Goal: Transaction & Acquisition: Book appointment/travel/reservation

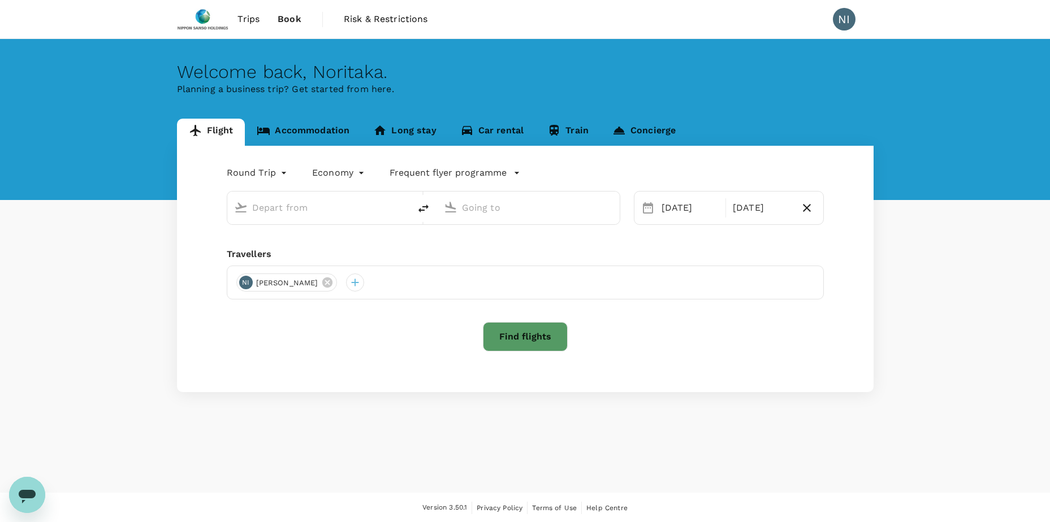
type input "Singapore Changi (SIN)"
type input "Pune (PNQ)"
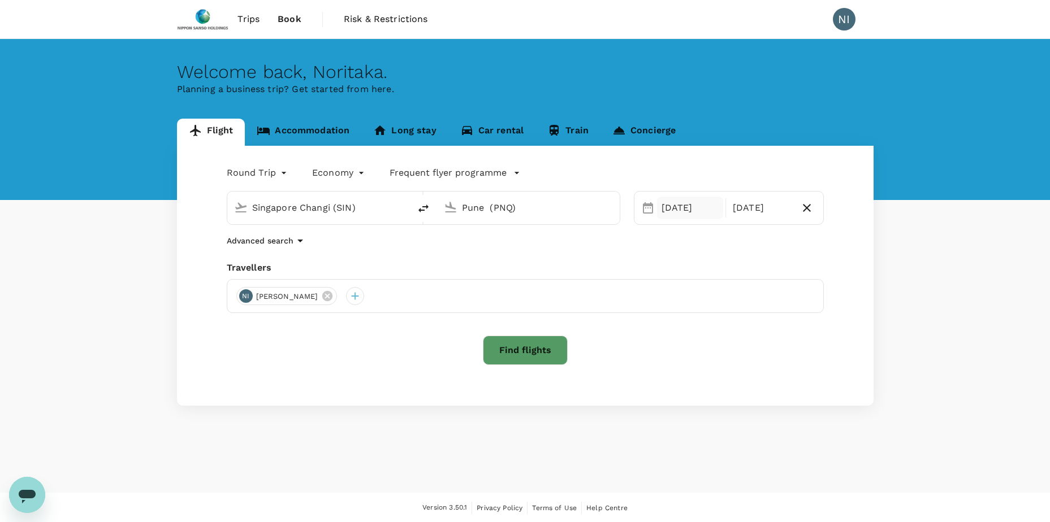
click at [692, 213] on div "[DATE]" at bounding box center [690, 208] width 67 height 23
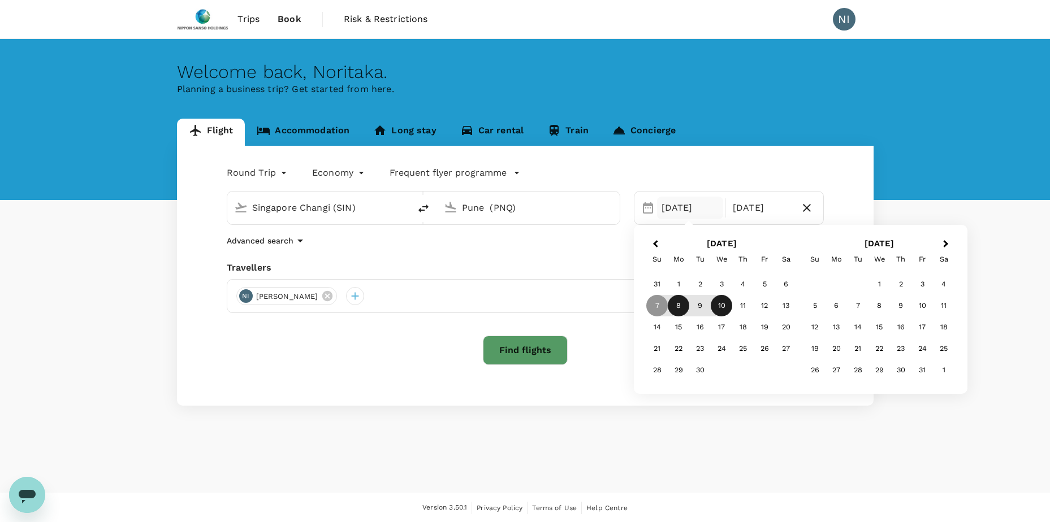
click at [679, 308] on div "8" at bounding box center [678, 305] width 21 height 21
click at [739, 307] on div "11" at bounding box center [742, 305] width 21 height 21
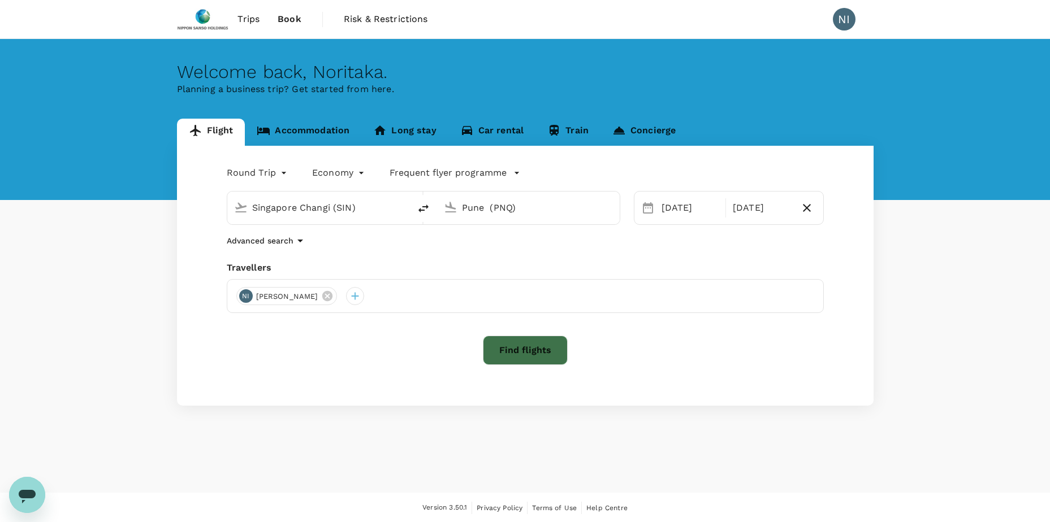
click at [540, 347] on button "Find flights" at bounding box center [525, 350] width 85 height 29
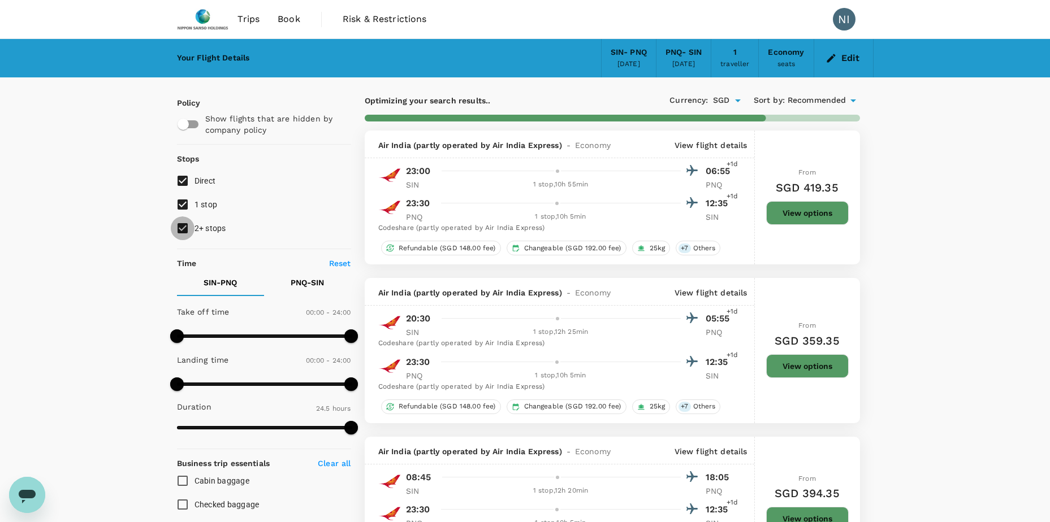
click at [179, 226] on input "2+ stops" at bounding box center [183, 229] width 24 height 24
checkbox input "false"
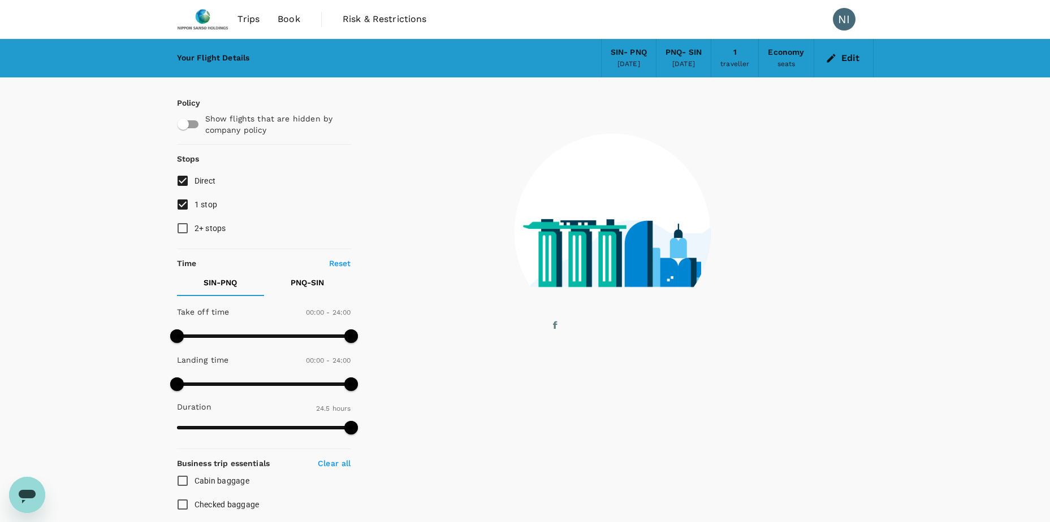
click at [181, 204] on input "1 stop" at bounding box center [183, 205] width 24 height 24
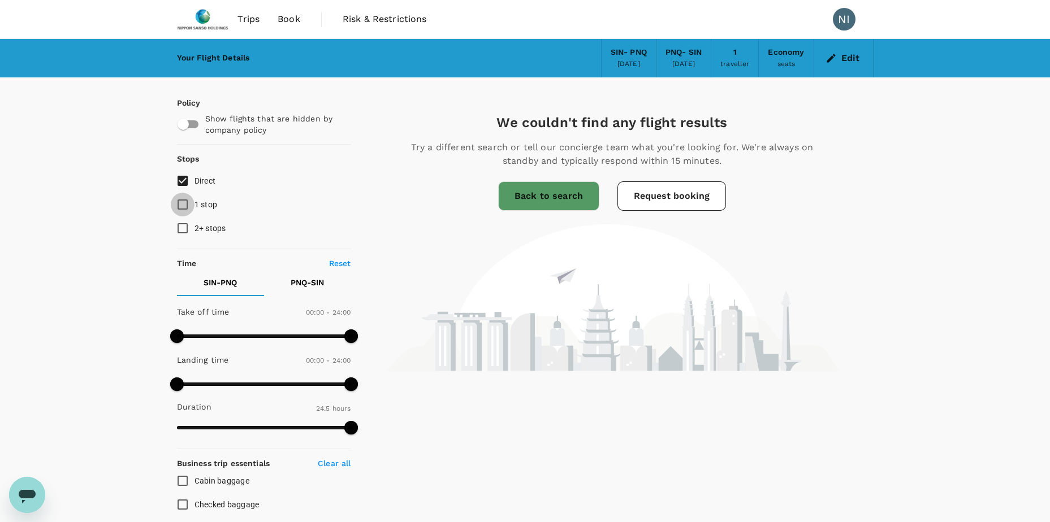
click at [177, 205] on input "1 stop" at bounding box center [183, 205] width 24 height 24
checkbox input "true"
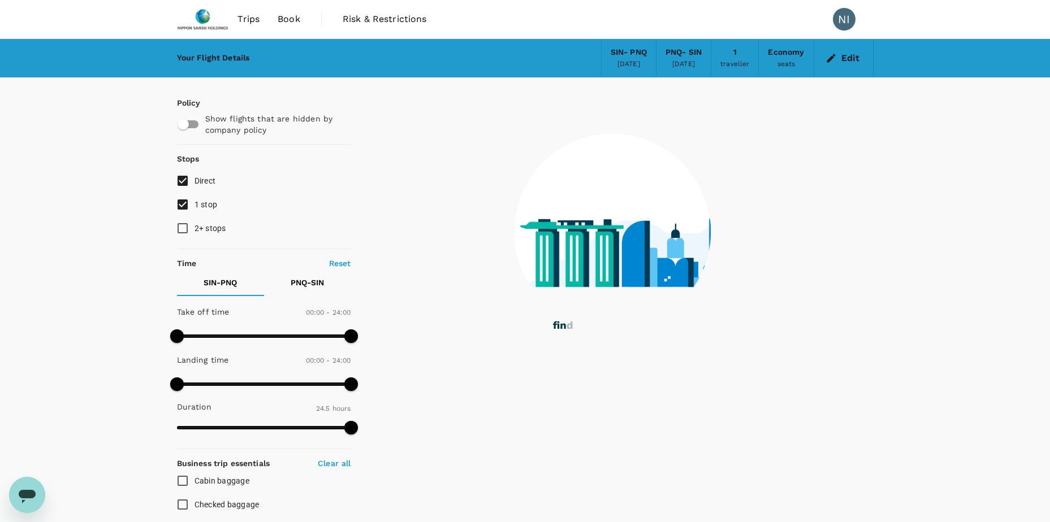
click at [617, 64] on div "[DATE]" at bounding box center [628, 64] width 23 height 11
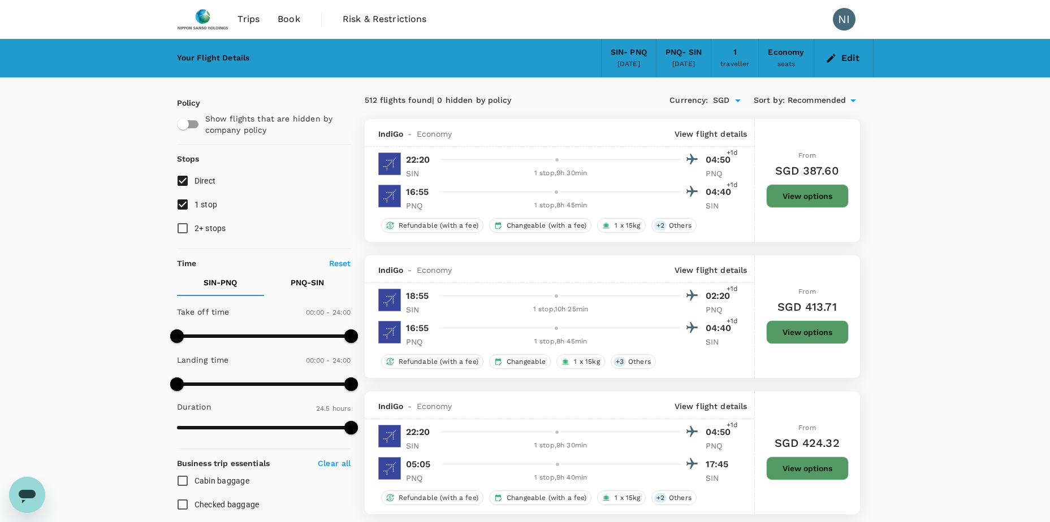
click at [617, 59] on div "[DATE]" at bounding box center [628, 64] width 23 height 11
click at [246, 21] on span "Trips" at bounding box center [248, 19] width 22 height 14
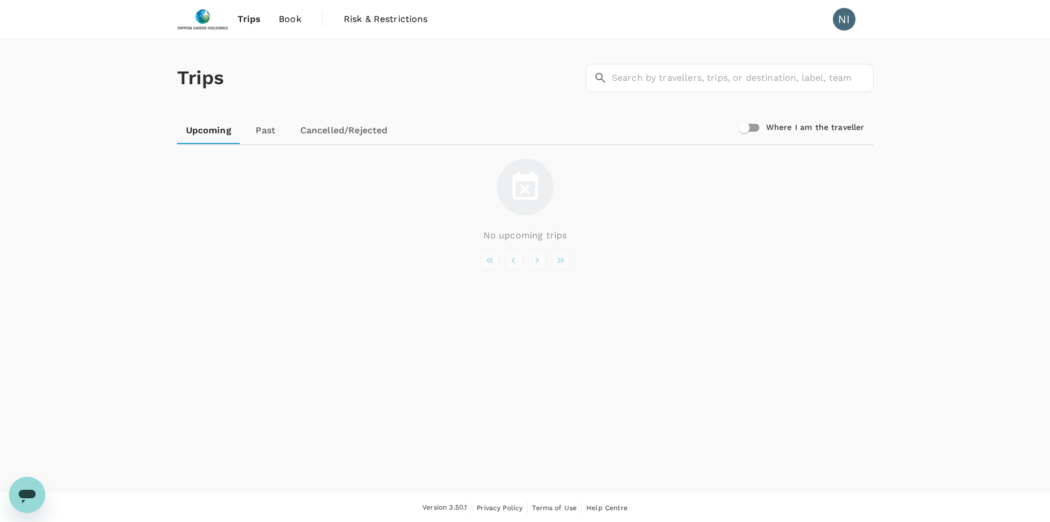
click at [222, 20] on img at bounding box center [203, 19] width 52 height 25
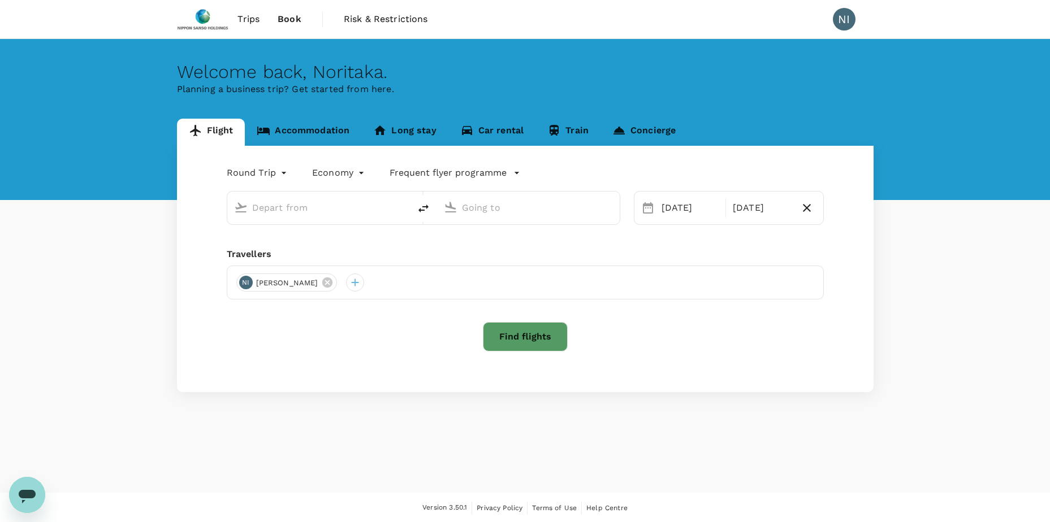
type input "Singapore Changi (SIN)"
type input "Pune (PNQ)"
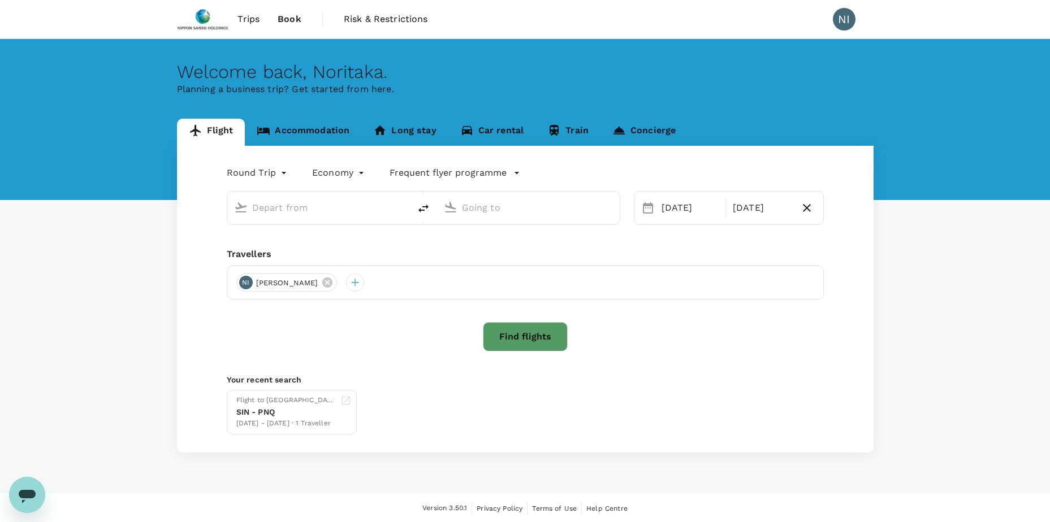
type input "Singapore Changi (SIN)"
type input "Pune (PNQ)"
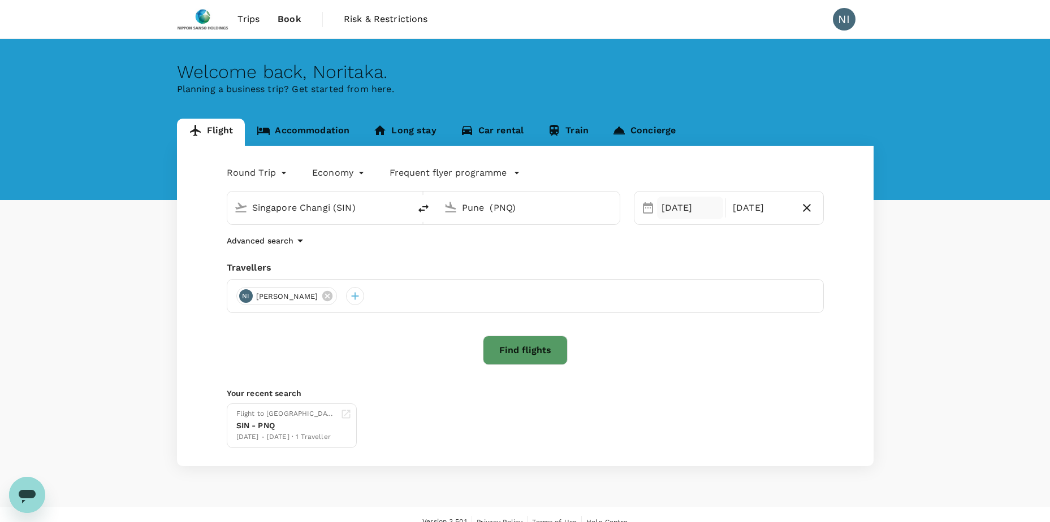
click at [673, 214] on div "[DATE]" at bounding box center [690, 208] width 67 height 23
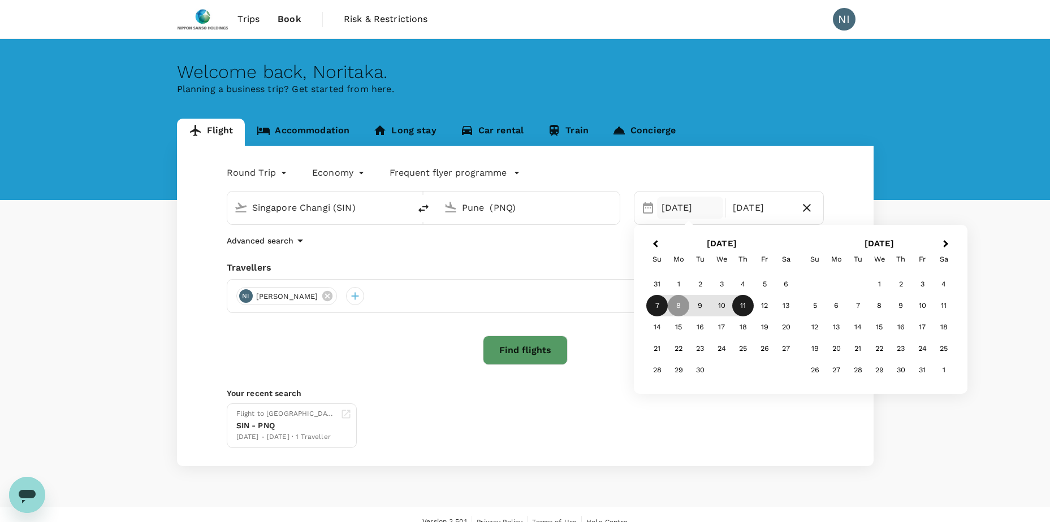
click at [661, 308] on div "7" at bounding box center [656, 305] width 21 height 21
click at [713, 302] on div "10" at bounding box center [721, 305] width 21 height 21
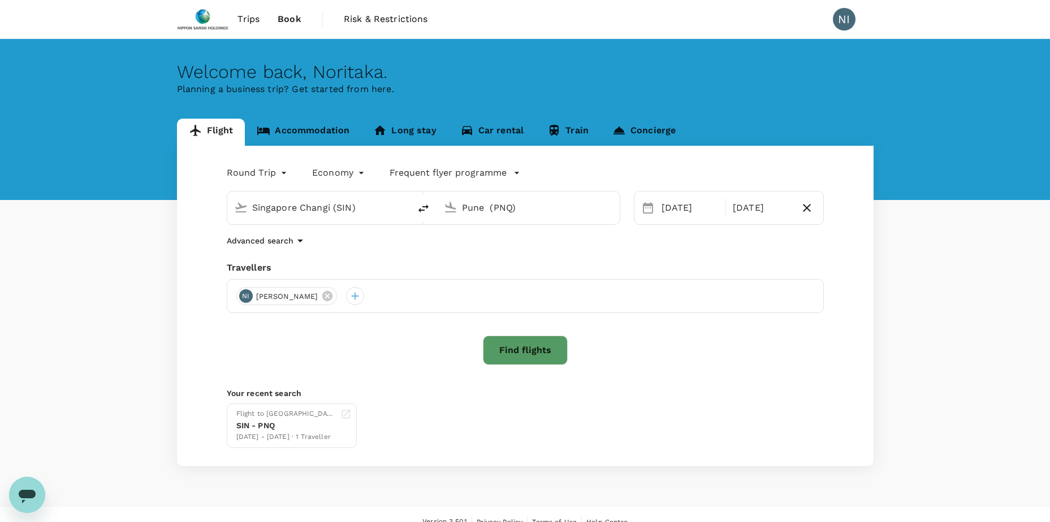
click at [540, 340] on button "Find flights" at bounding box center [525, 350] width 85 height 29
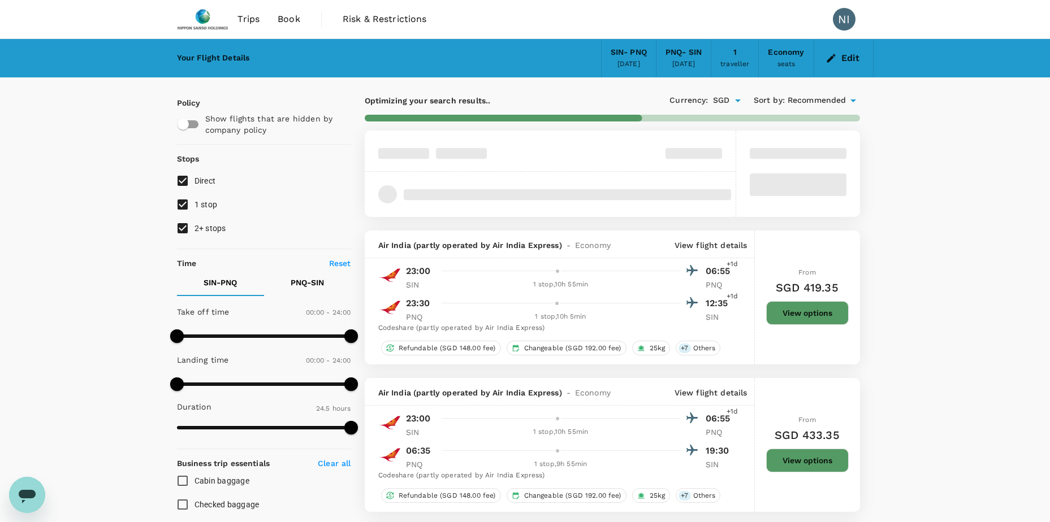
click at [183, 227] on input "2+ stops" at bounding box center [183, 229] width 24 height 24
checkbox input "false"
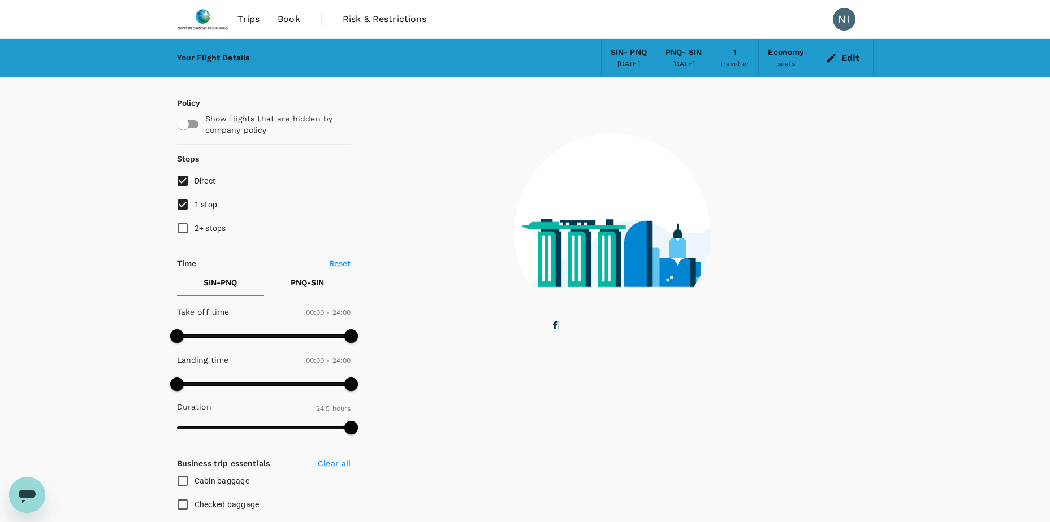
click at [124, 229] on div "Your Flight Details SIN - PNQ [DATE] PNQ - SIN [DATE] 1 traveller Economy seats…" at bounding box center [525, 435] width 1050 height 793
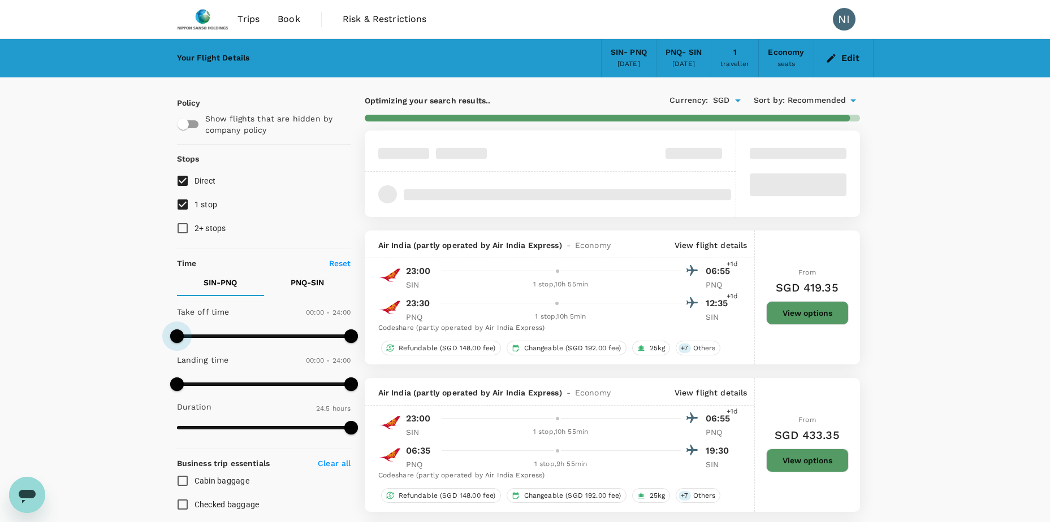
click at [176, 334] on span at bounding box center [177, 337] width 14 height 14
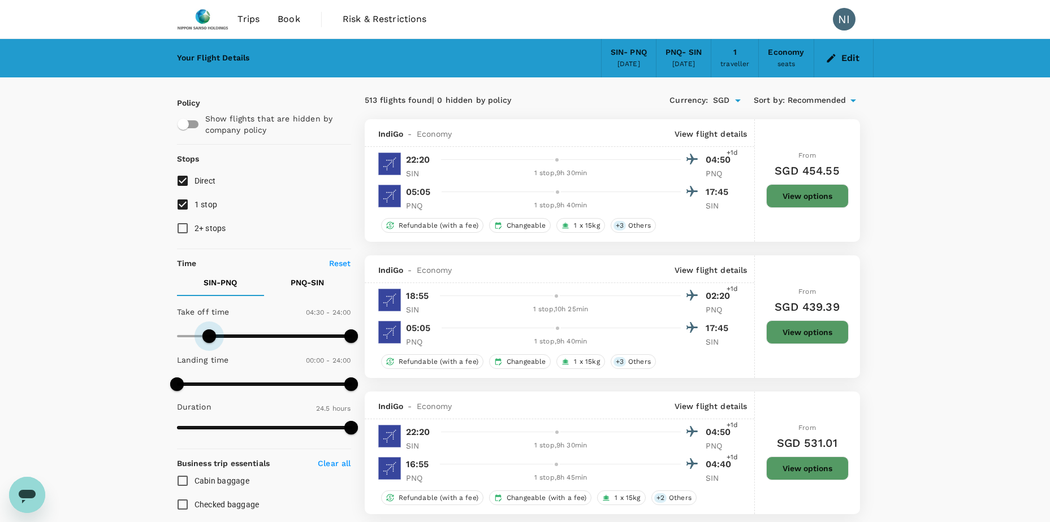
type input "360"
drag, startPoint x: 177, startPoint y: 335, endPoint x: 222, endPoint y: 340, distance: 44.9
click at [222, 340] on span at bounding box center [221, 337] width 14 height 14
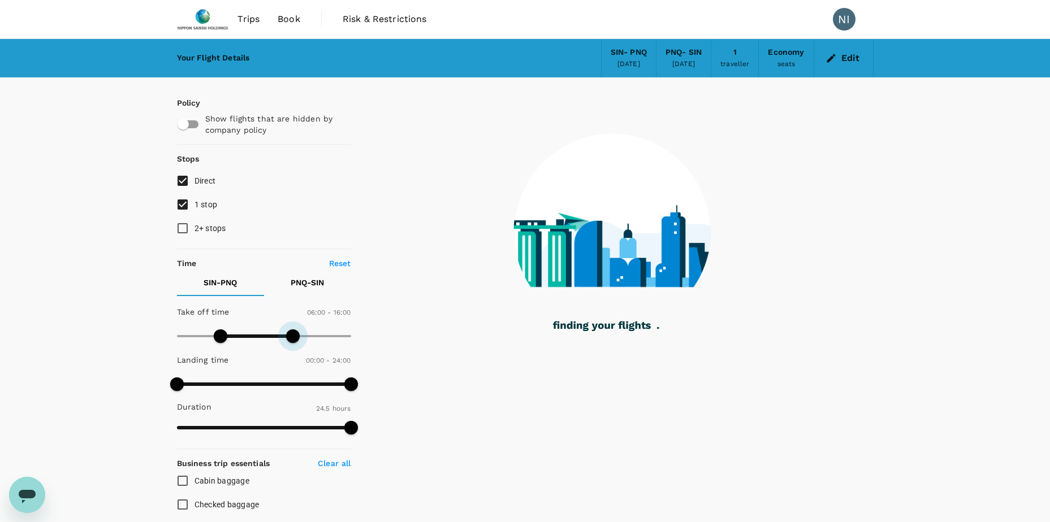
type input "870"
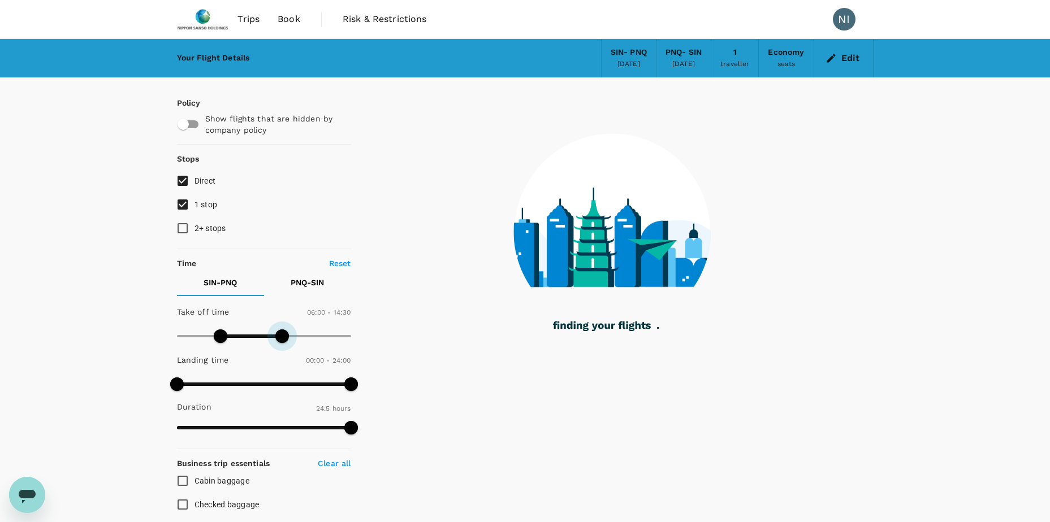
drag, startPoint x: 352, startPoint y: 335, endPoint x: 282, endPoint y: 343, distance: 70.5
click at [282, 343] on span at bounding box center [282, 337] width 14 height 14
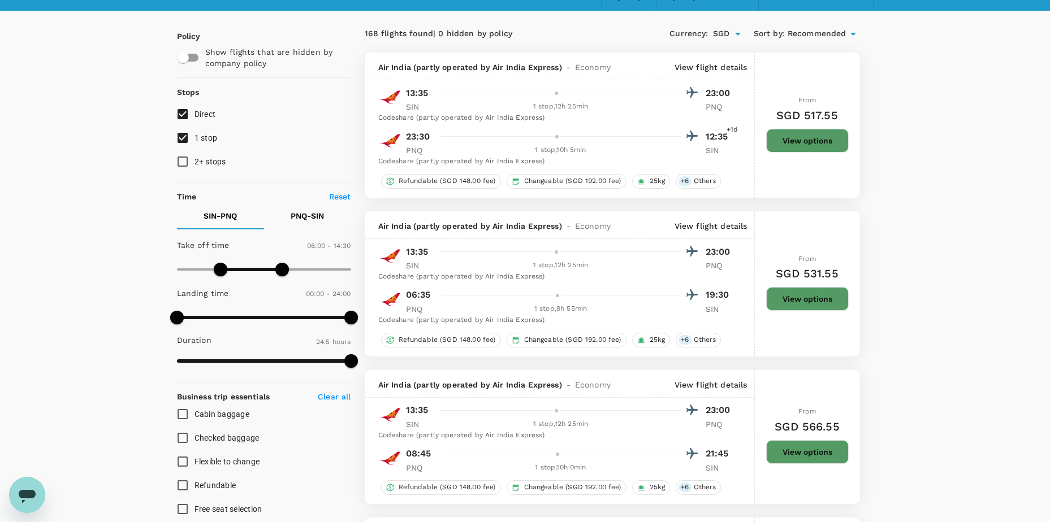
scroll to position [57, 0]
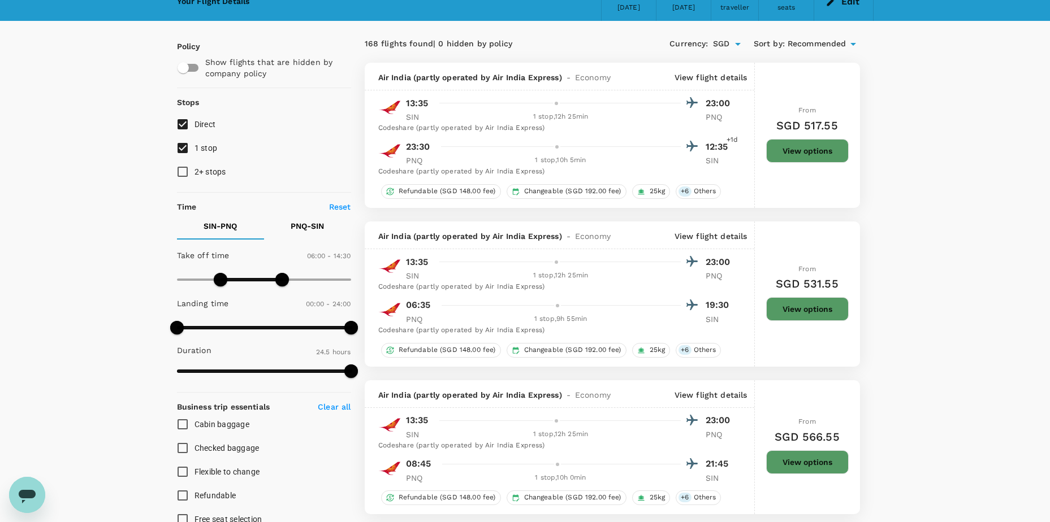
type input "210"
drag, startPoint x: 217, startPoint y: 276, endPoint x: 201, endPoint y: 280, distance: 16.2
click at [201, 280] on span at bounding box center [202, 280] width 14 height 14
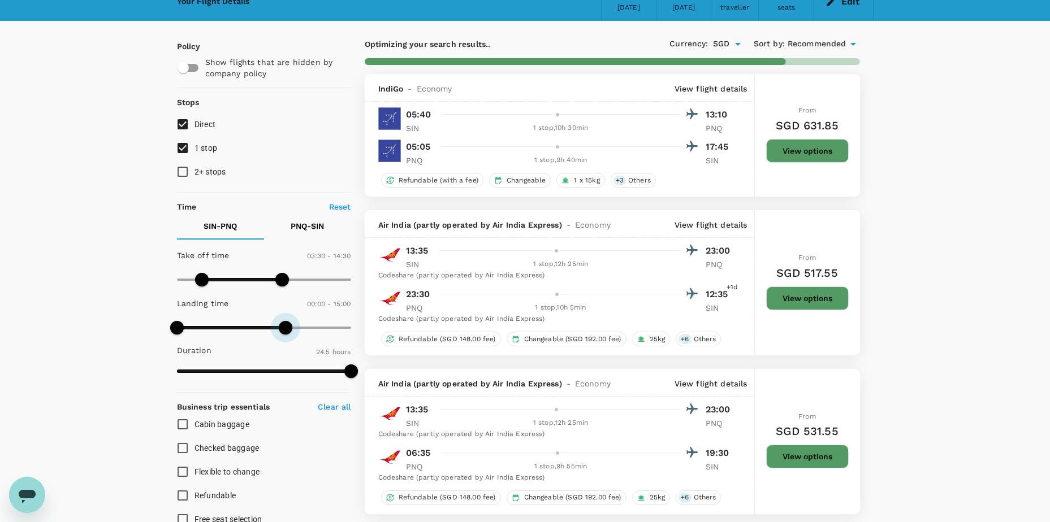
type input "840"
drag, startPoint x: 349, startPoint y: 324, endPoint x: 276, endPoint y: 323, distance: 72.4
click at [276, 323] on span at bounding box center [278, 328] width 14 height 14
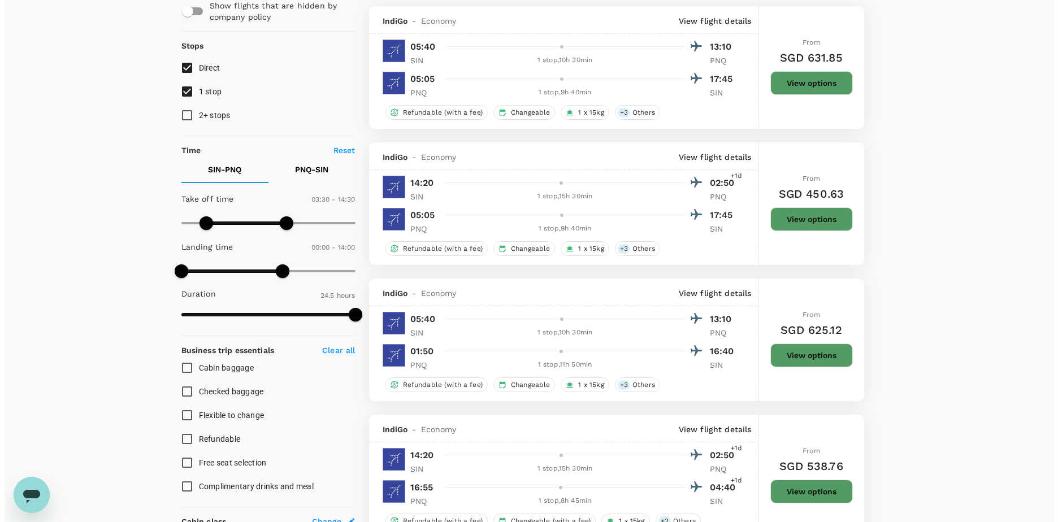
scroll to position [0, 0]
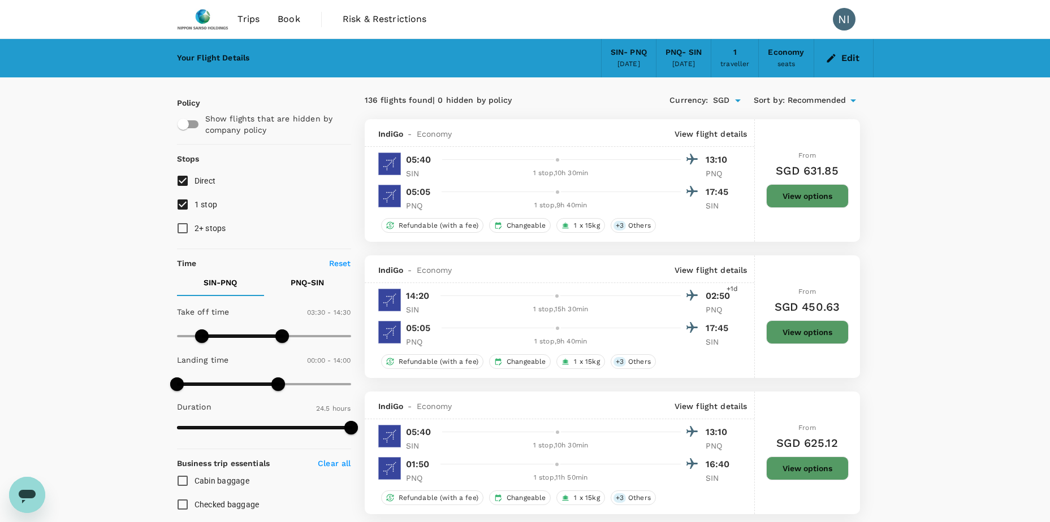
click at [723, 133] on p "View flight details" at bounding box center [710, 133] width 73 height 11
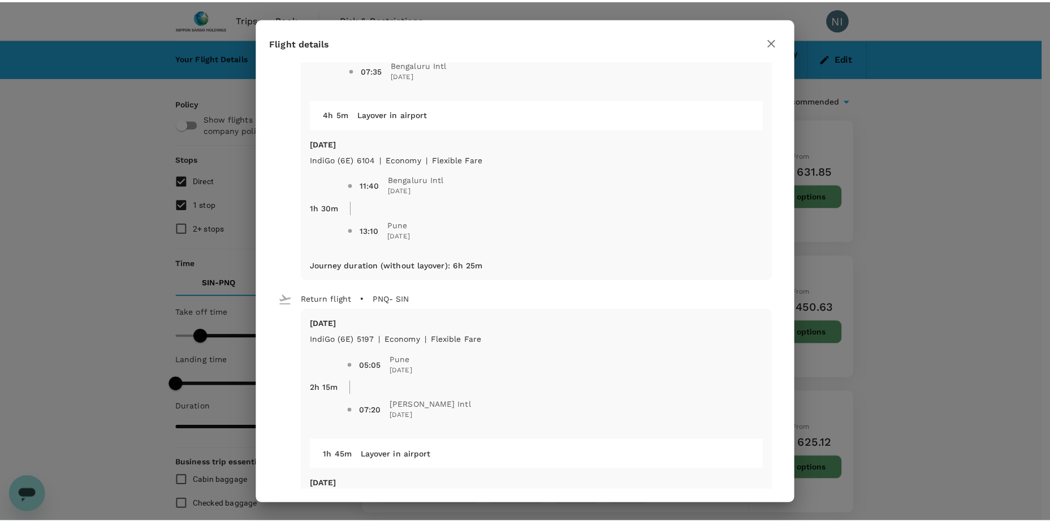
scroll to position [113, 0]
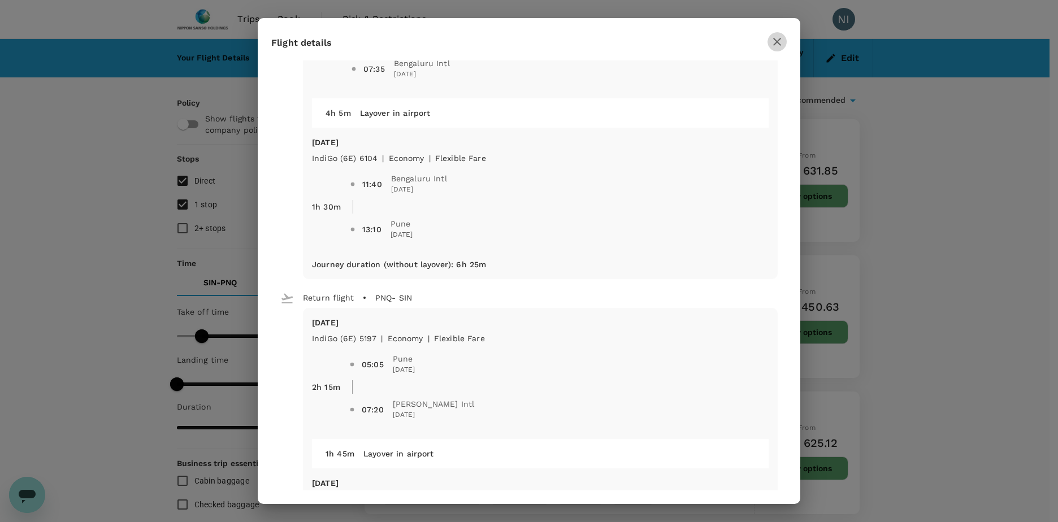
click at [776, 45] on icon "button" at bounding box center [777, 42] width 14 height 14
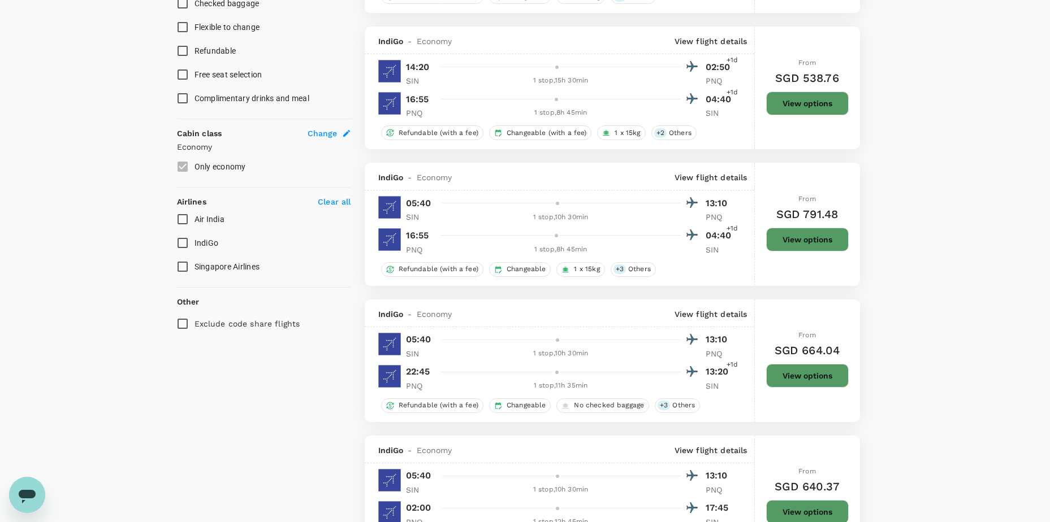
scroll to position [509, 0]
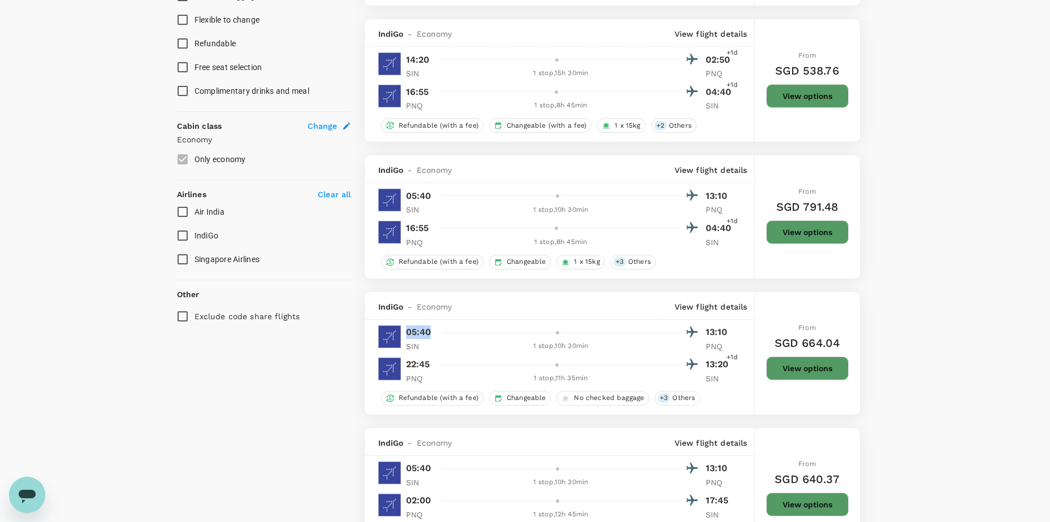
drag, startPoint x: 429, startPoint y: 334, endPoint x: 402, endPoint y: 338, distance: 27.5
click at [402, 338] on div "05:40 13:10 SIN 1 stop , 10h 30min PNQ" at bounding box center [566, 338] width 335 height 28
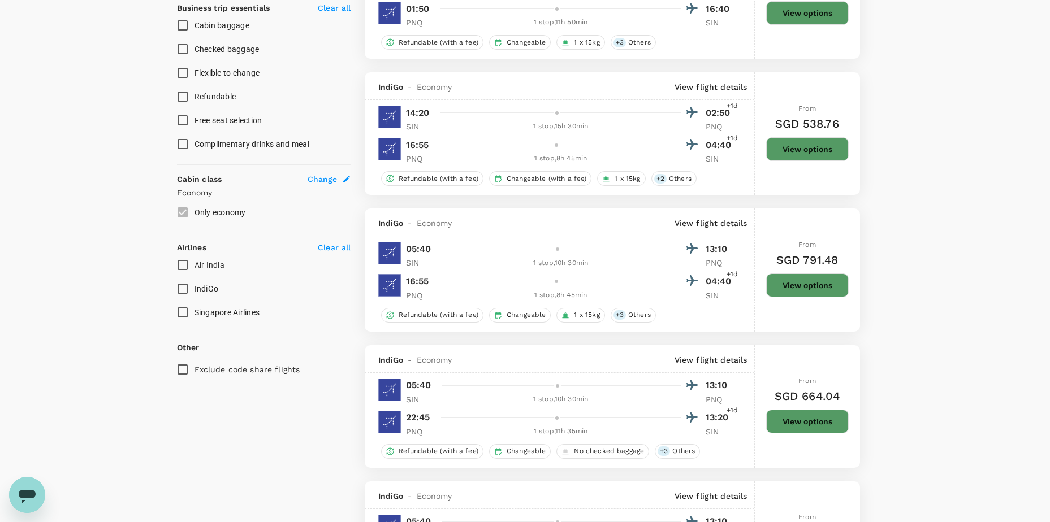
scroll to position [396, 0]
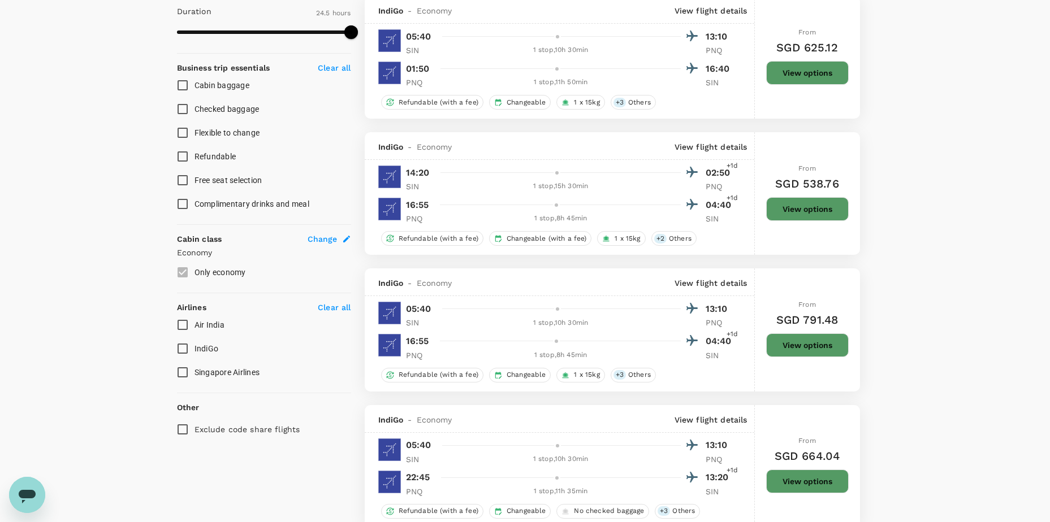
click at [184, 375] on input "Singapore Airlines" at bounding box center [183, 373] width 24 height 24
checkbox input "true"
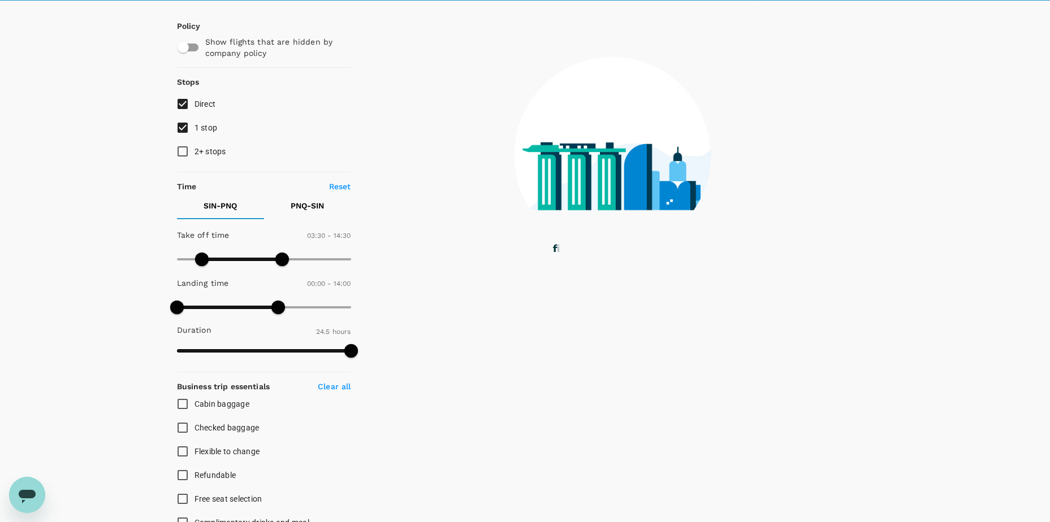
scroll to position [57, 0]
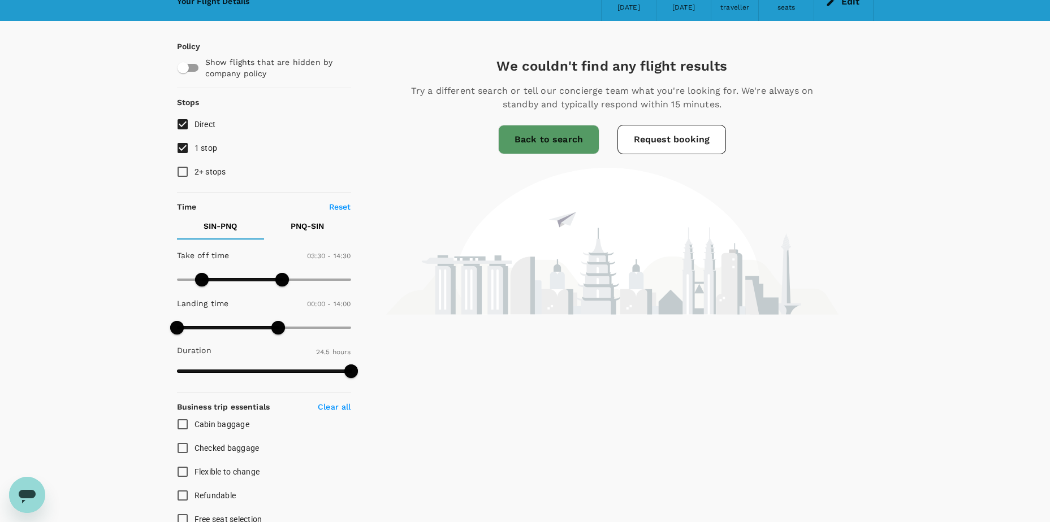
type input "0"
drag, startPoint x: 199, startPoint y: 283, endPoint x: 149, endPoint y: 284, distance: 49.7
click at [149, 284] on div "Your Flight Details SIN - PNQ [DATE] PNQ - SIN [DATE] 1 traveller Economy seats…" at bounding box center [525, 390] width 1050 height 816
click at [88, 303] on div "Your Flight Details SIN - PNQ [DATE] PNQ - SIN [DATE] 1 traveller Economy seats…" at bounding box center [525, 390] width 1050 height 816
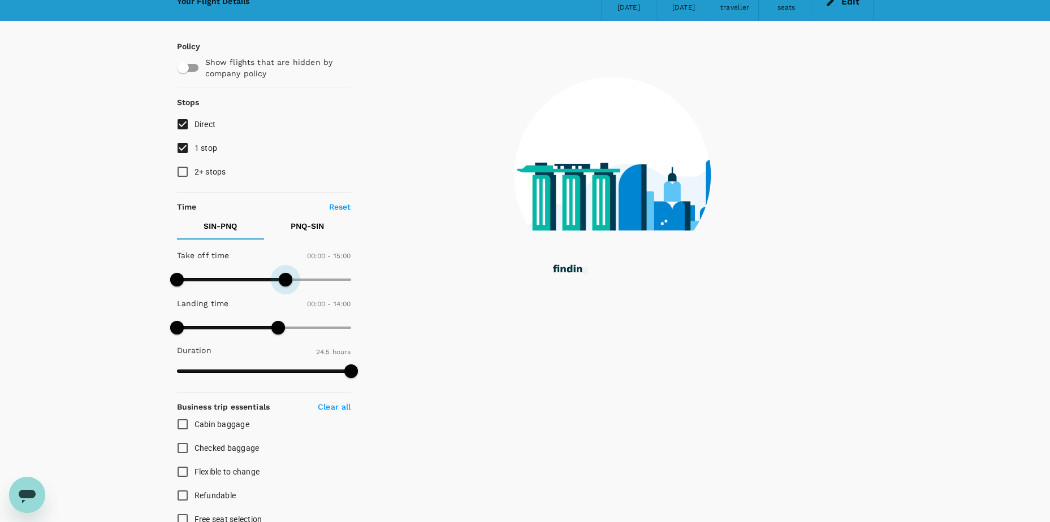
type input "1440"
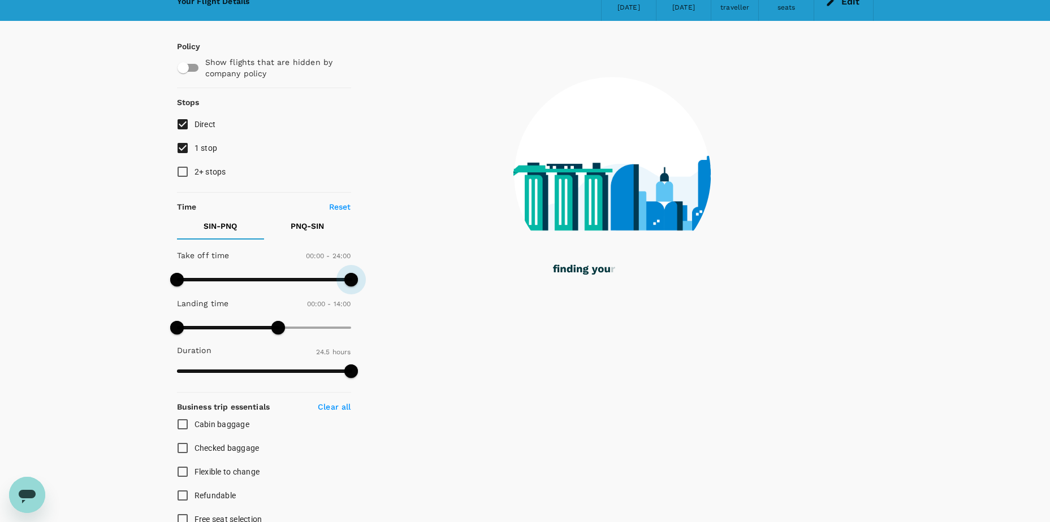
drag, startPoint x: 285, startPoint y: 275, endPoint x: 380, endPoint y: 275, distance: 95.5
click at [380, 275] on div "Policy Show flights that are hidden by company policy Stops Direct 1 stop 2+ st…" at bounding box center [525, 401] width 696 height 760
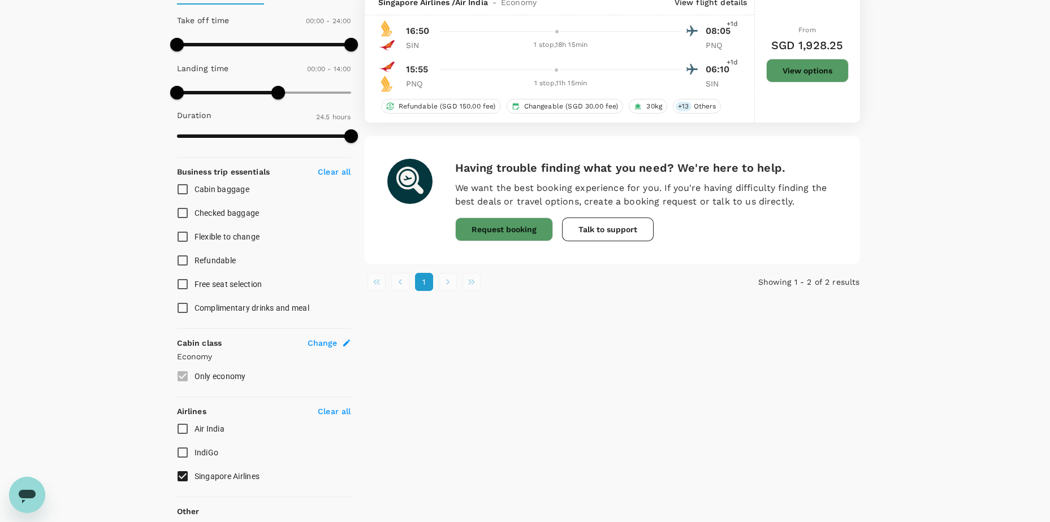
scroll to position [363, 0]
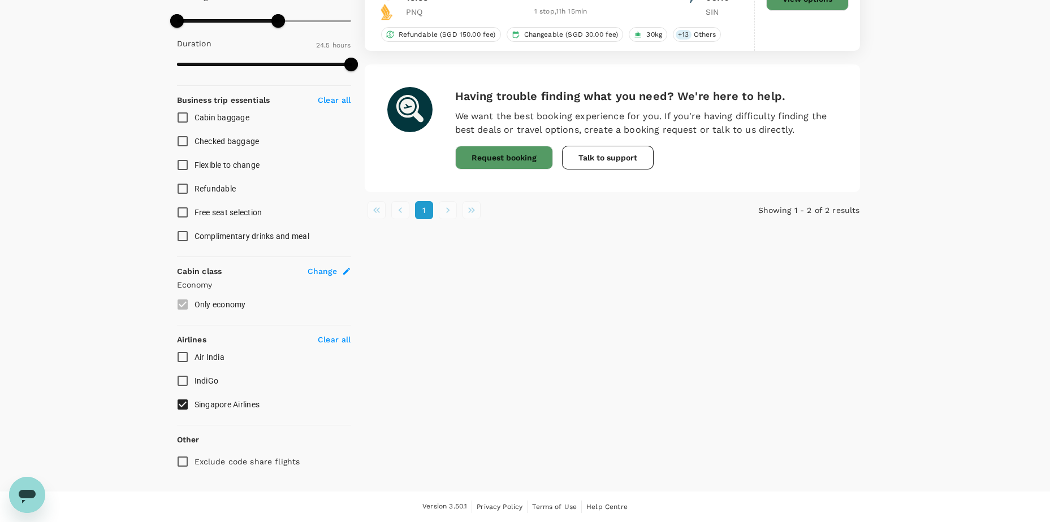
click at [182, 407] on input "Singapore Airlines" at bounding box center [183, 405] width 24 height 24
checkbox input "false"
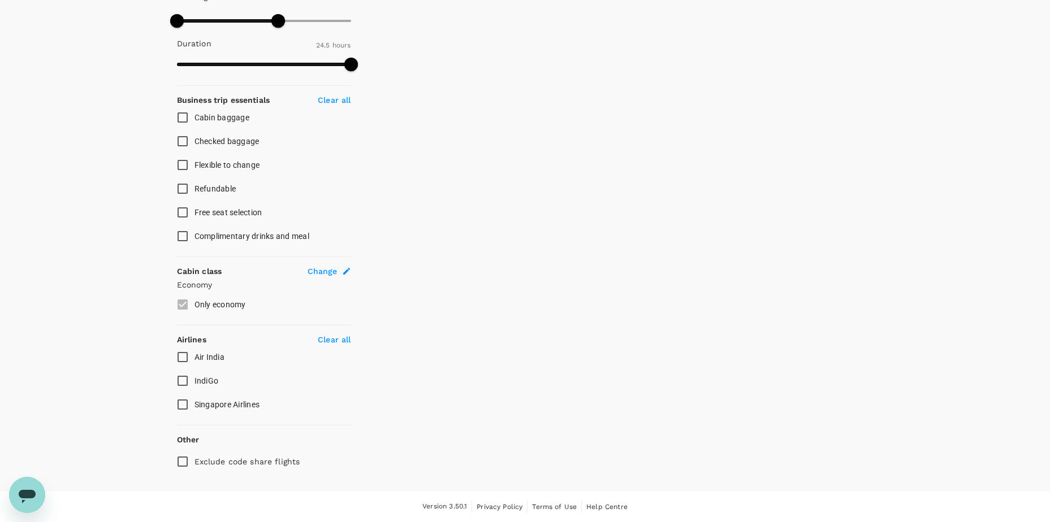
click at [181, 359] on input "Air India" at bounding box center [183, 357] width 24 height 24
checkbox input "true"
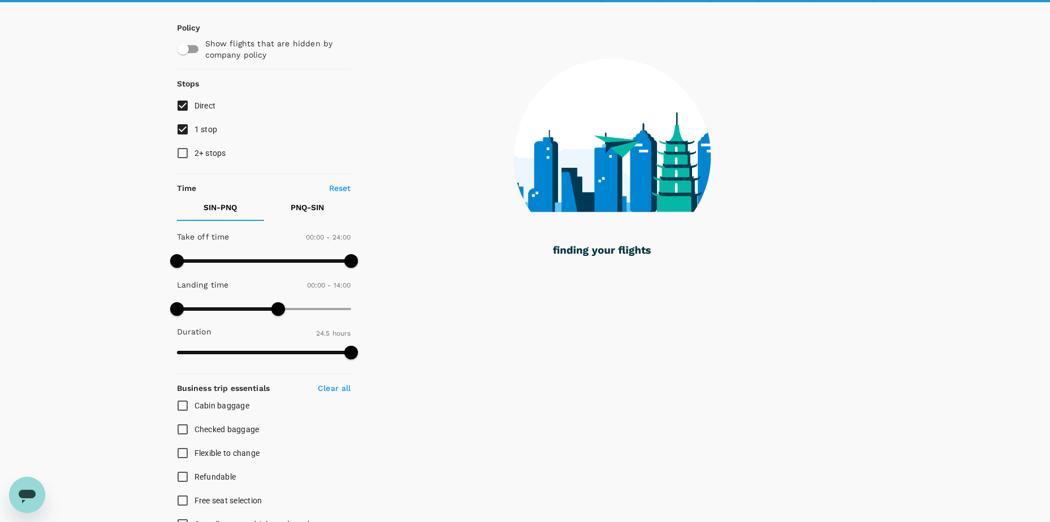
scroll to position [0, 0]
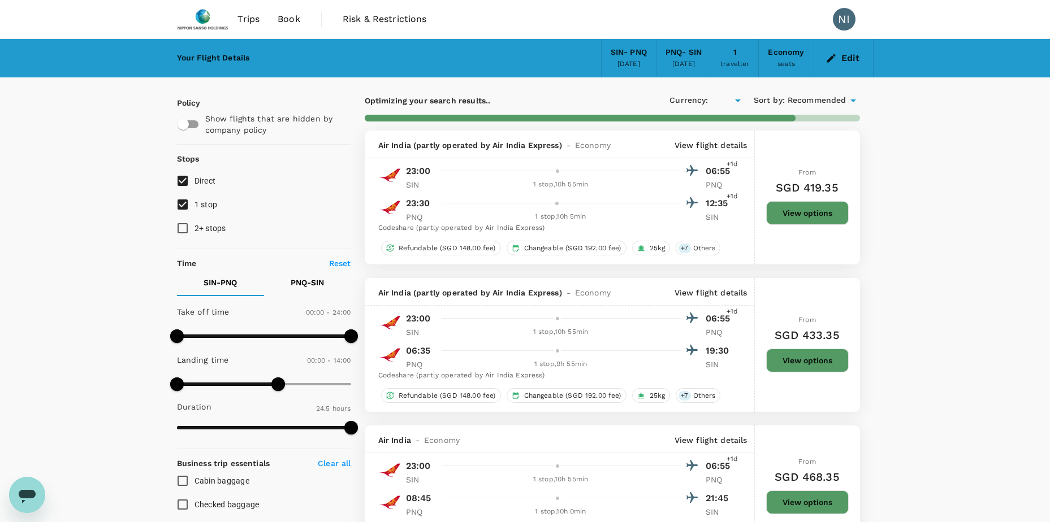
type input "SGD"
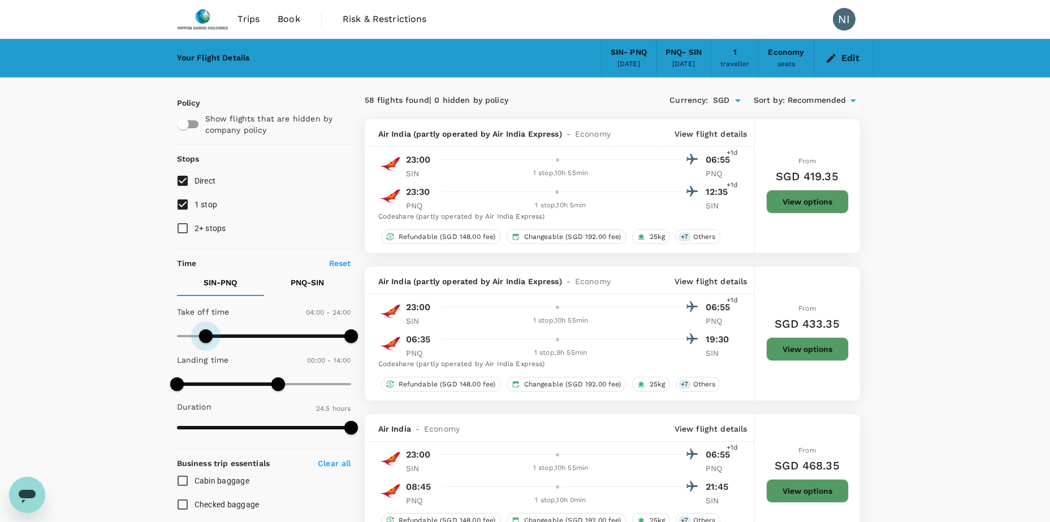
type input "270"
drag, startPoint x: 181, startPoint y: 337, endPoint x: 209, endPoint y: 339, distance: 27.2
click at [209, 339] on span at bounding box center [209, 337] width 14 height 14
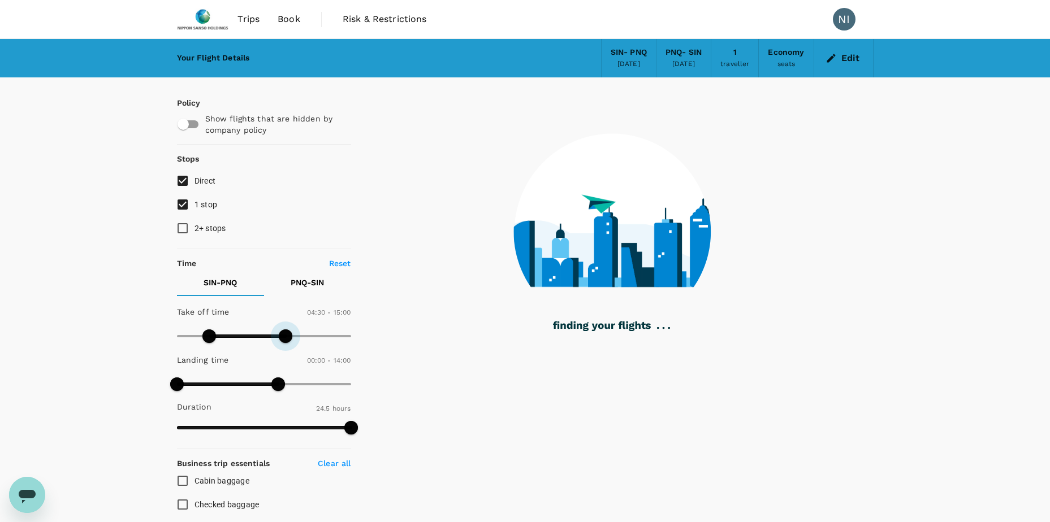
type input "960"
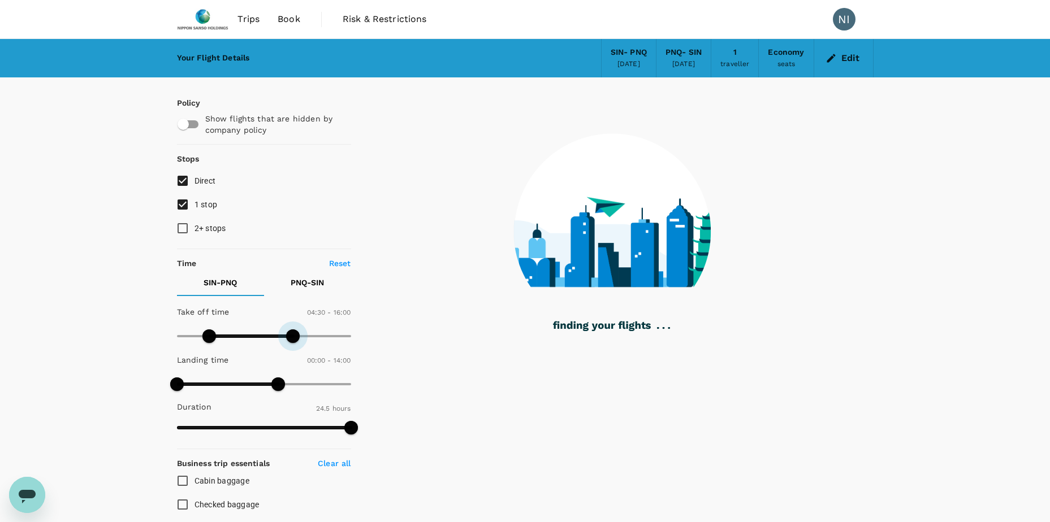
drag, startPoint x: 349, startPoint y: 339, endPoint x: 292, endPoint y: 343, distance: 56.7
click at [292, 343] on span at bounding box center [293, 337] width 14 height 14
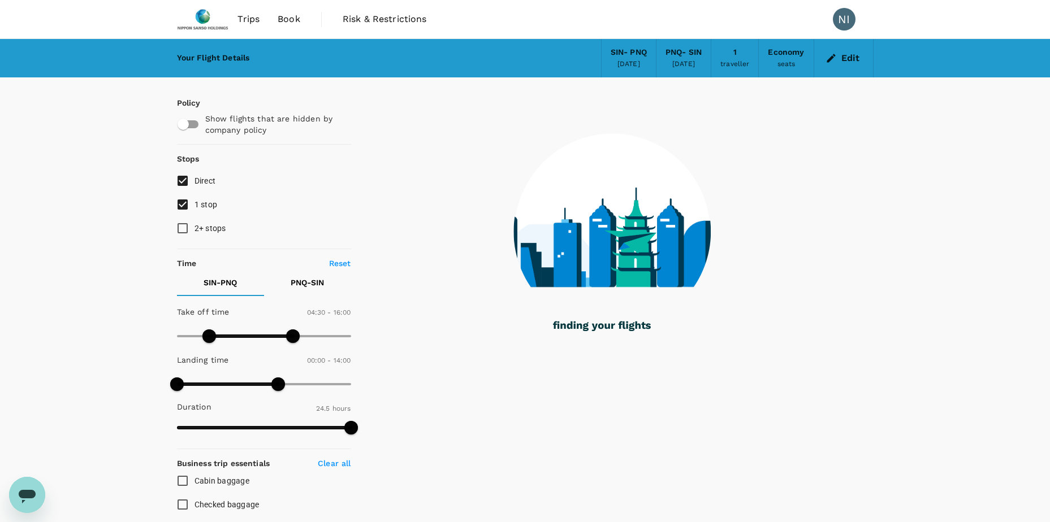
click at [131, 284] on div "Your Flight Details SIN - PNQ [DATE] PNQ - SIN [DATE] 1 traveller Economy seats…" at bounding box center [525, 447] width 1050 height 816
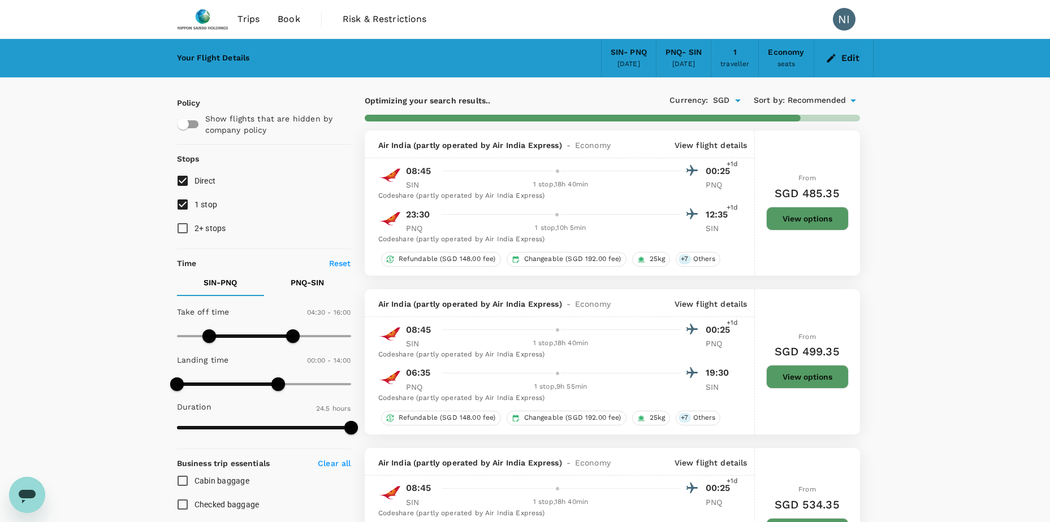
click at [726, 146] on p "View flight details" at bounding box center [710, 145] width 73 height 11
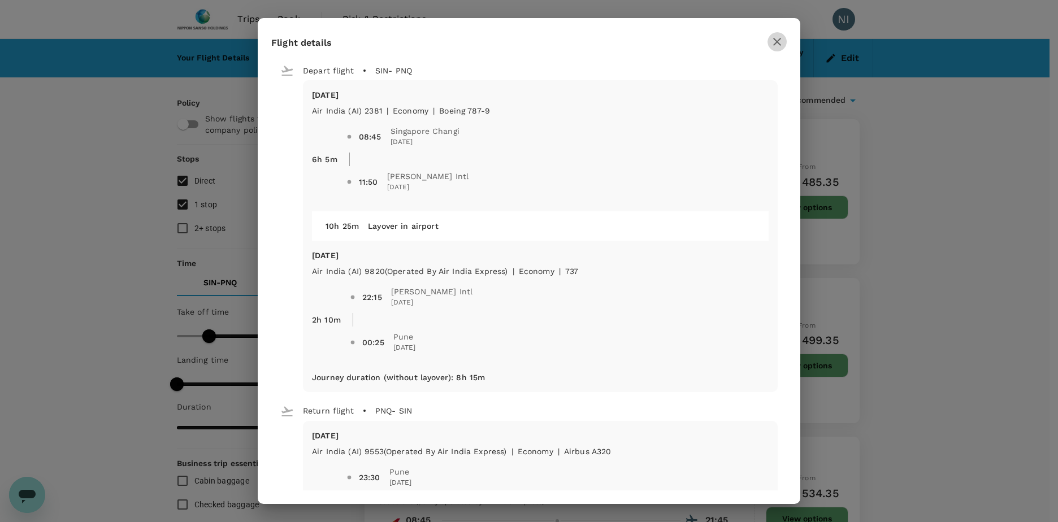
click at [783, 41] on button "button" at bounding box center [777, 41] width 19 height 19
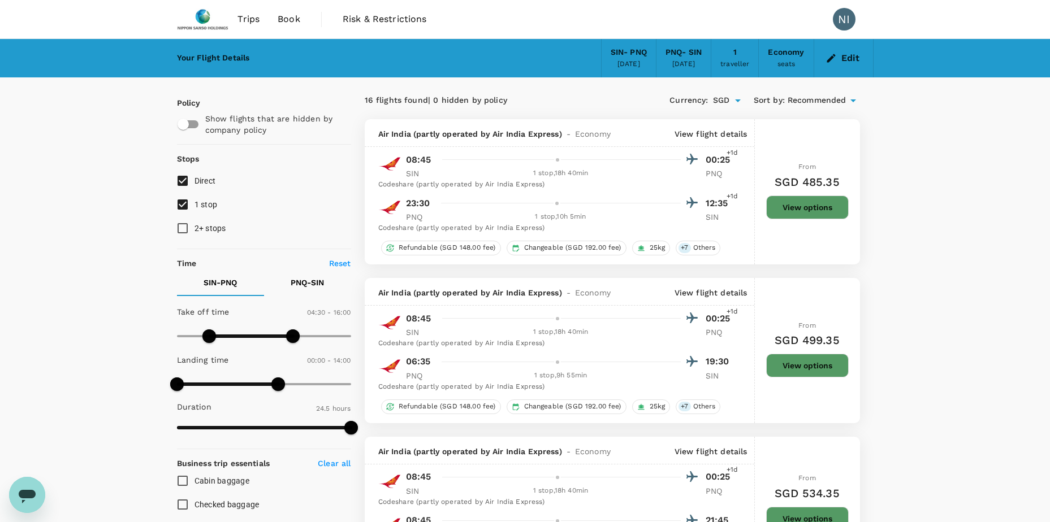
click at [190, 122] on input "checkbox" at bounding box center [183, 124] width 64 height 21
checkbox input "true"
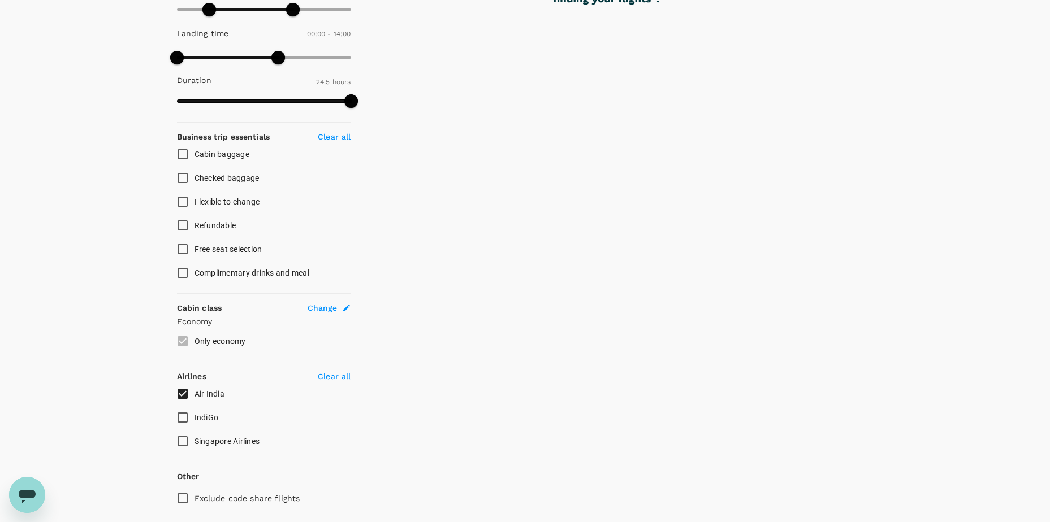
scroll to position [339, 0]
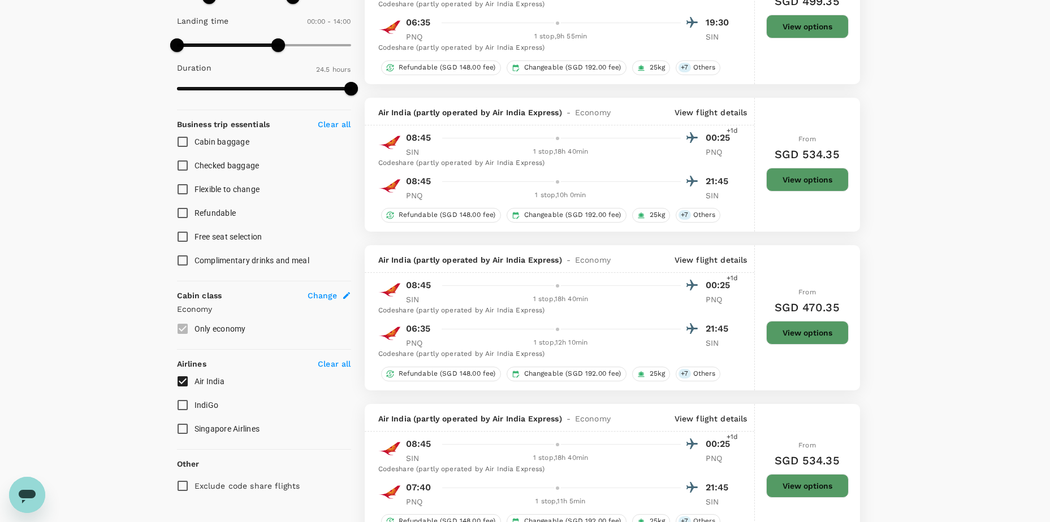
click at [183, 382] on input "Air India" at bounding box center [183, 382] width 24 height 24
checkbox input "true"
click at [185, 408] on input "IndiGo" at bounding box center [183, 405] width 24 height 24
checkbox input "true"
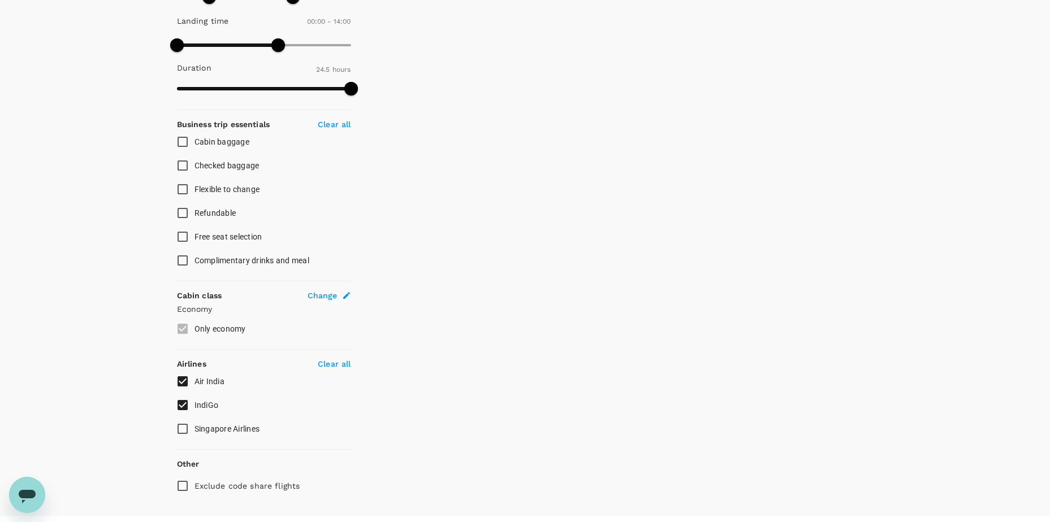
click at [179, 432] on input "Singapore Airlines" at bounding box center [183, 429] width 24 height 24
checkbox input "true"
drag, startPoint x: 128, startPoint y: 384, endPoint x: 131, endPoint y: 372, distance: 12.1
click at [129, 380] on div "Your Flight Details SIN - PNQ [DATE] PNQ - SIN [DATE] 1 traveller Economy seats…" at bounding box center [525, 108] width 1050 height 816
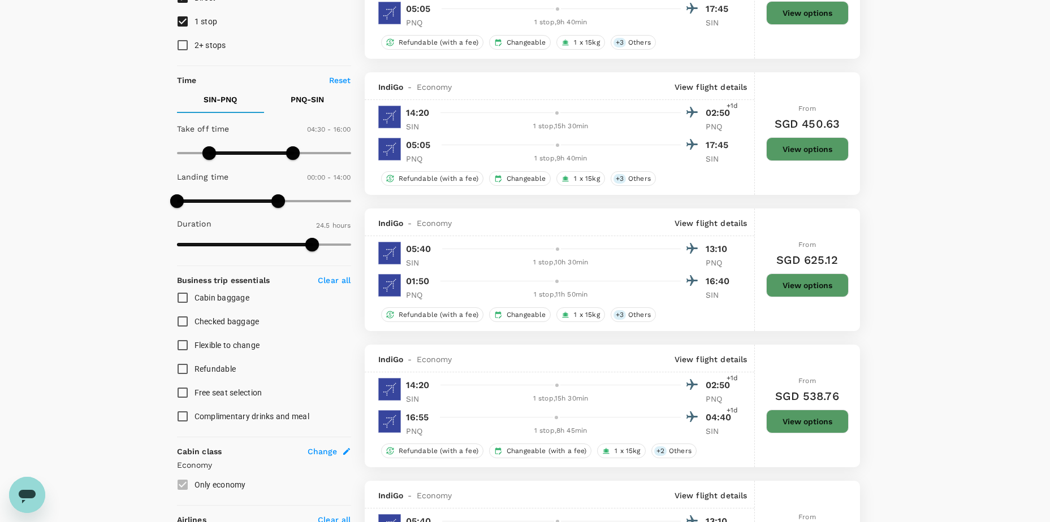
scroll to position [109, 0]
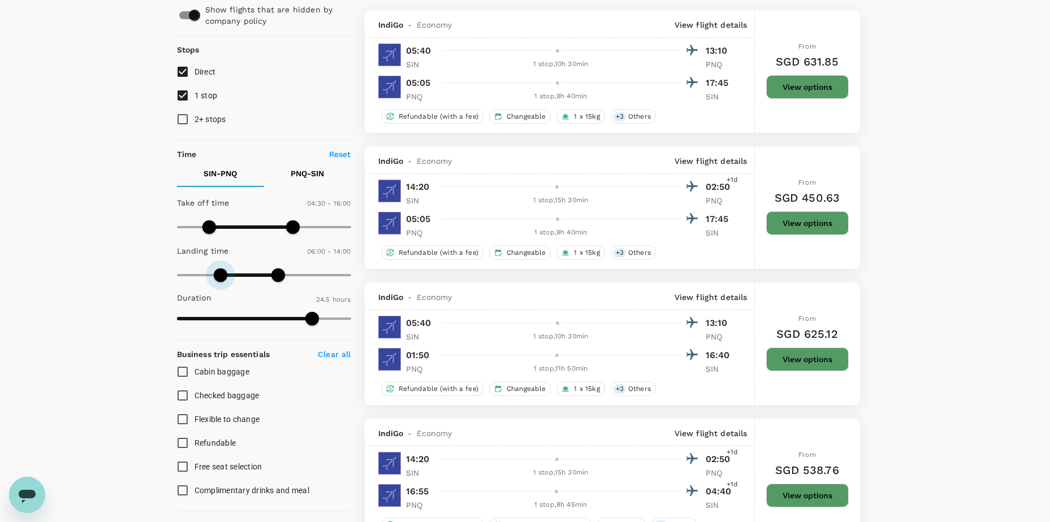
drag, startPoint x: 176, startPoint y: 275, endPoint x: 220, endPoint y: 284, distance: 45.0
click at [220, 282] on span at bounding box center [221, 276] width 14 height 14
type input "0"
drag, startPoint x: 223, startPoint y: 273, endPoint x: 157, endPoint y: 274, distance: 65.6
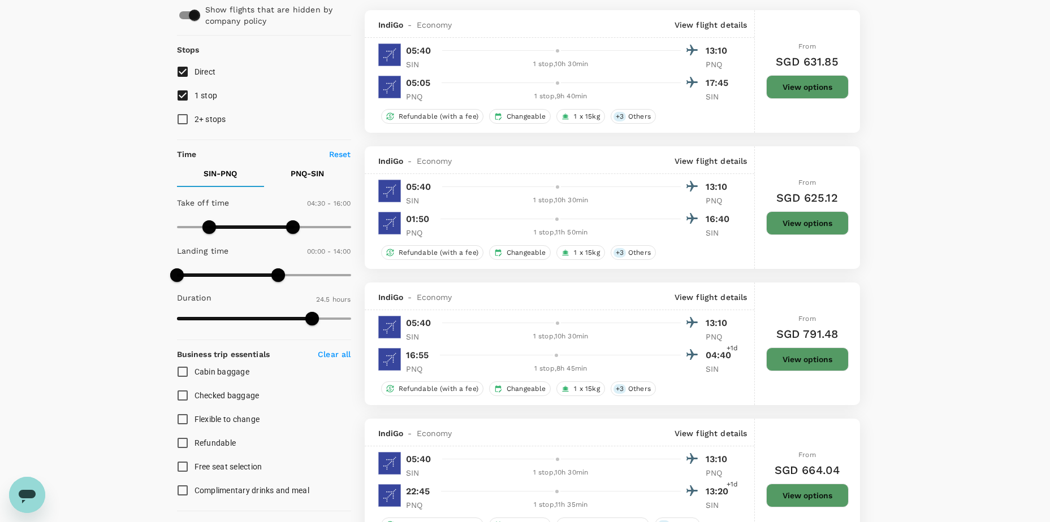
type input "1440"
drag, startPoint x: 274, startPoint y: 276, endPoint x: 379, endPoint y: 282, distance: 105.8
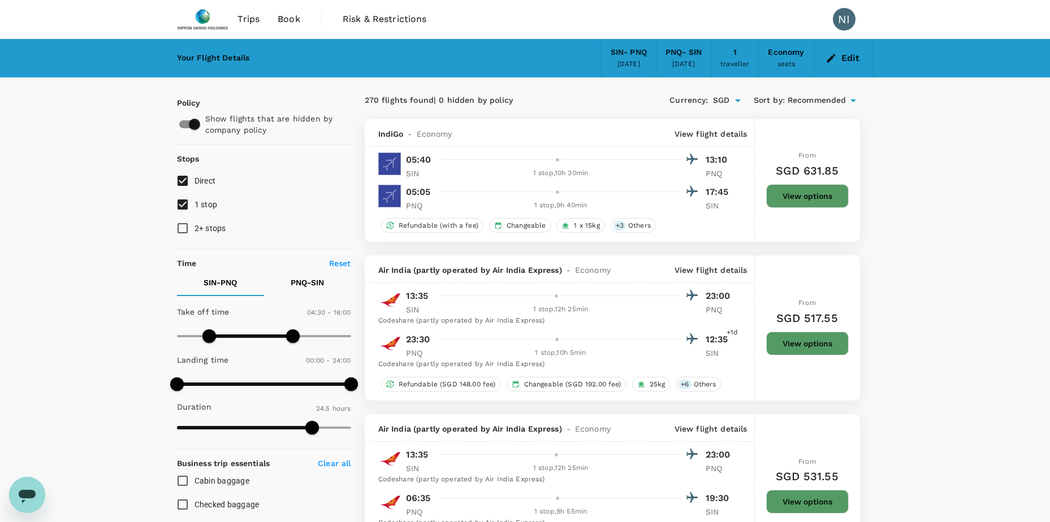
scroll to position [57, 0]
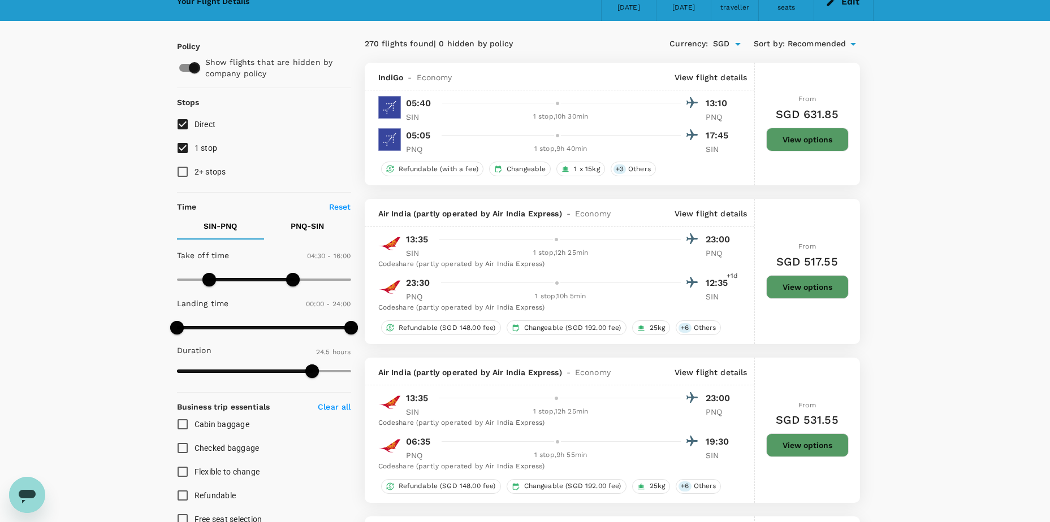
click at [297, 228] on p "PNQ - SIN" at bounding box center [307, 225] width 33 height 11
type input "300"
drag, startPoint x: 178, startPoint y: 279, endPoint x: 214, endPoint y: 284, distance: 36.1
click at [214, 284] on span at bounding box center [213, 280] width 14 height 14
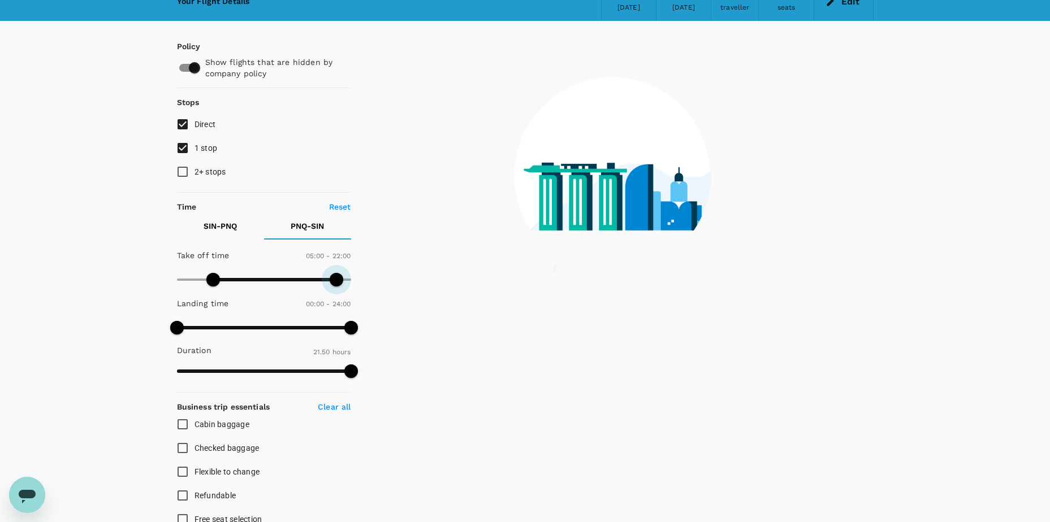
type input "1020"
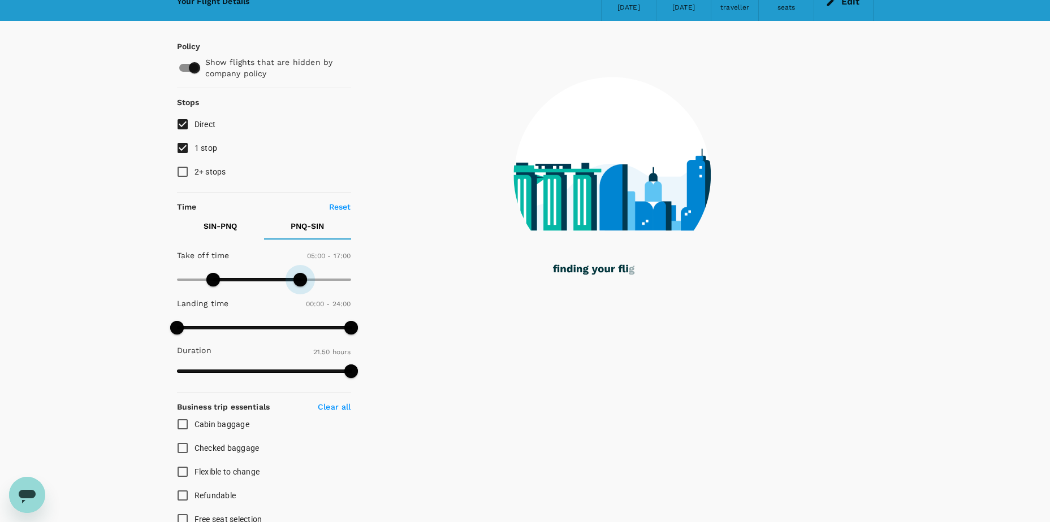
drag, startPoint x: 348, startPoint y: 276, endPoint x: 298, endPoint y: 282, distance: 49.5
click at [298, 282] on span at bounding box center [300, 280] width 14 height 14
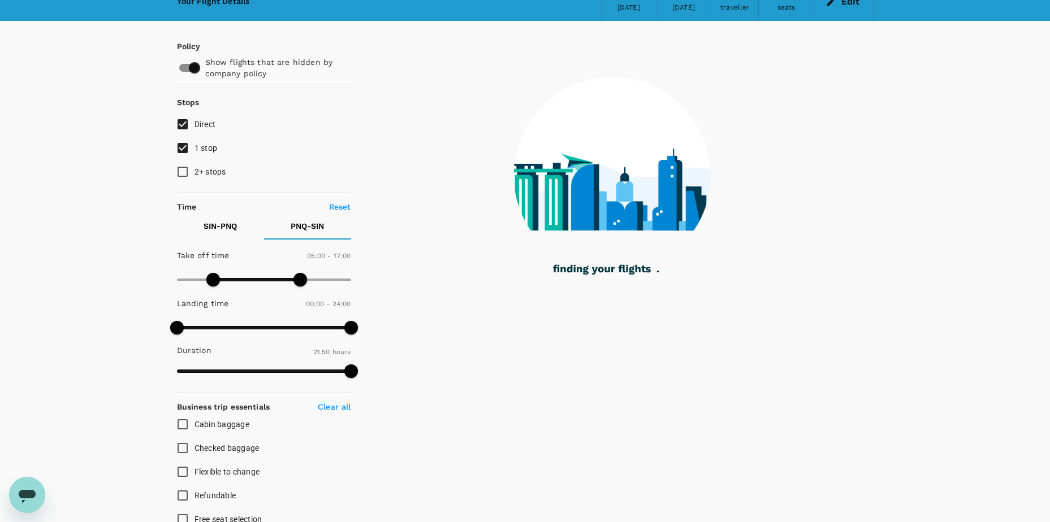
click at [112, 271] on div "Your Flight Details SIN - PNQ [DATE] PNQ - SIN [DATE] 1 traveller Economy seats…" at bounding box center [525, 390] width 1050 height 816
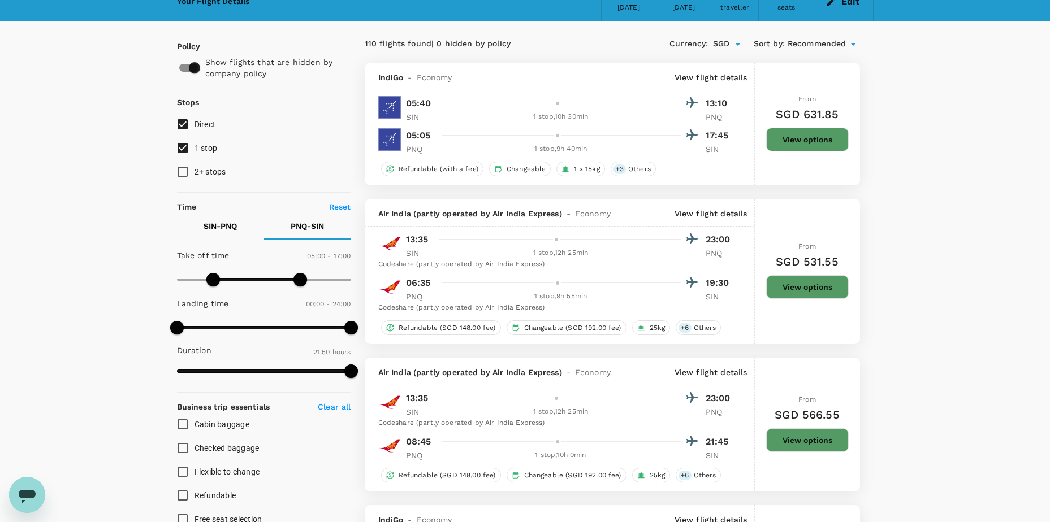
scroll to position [113, 0]
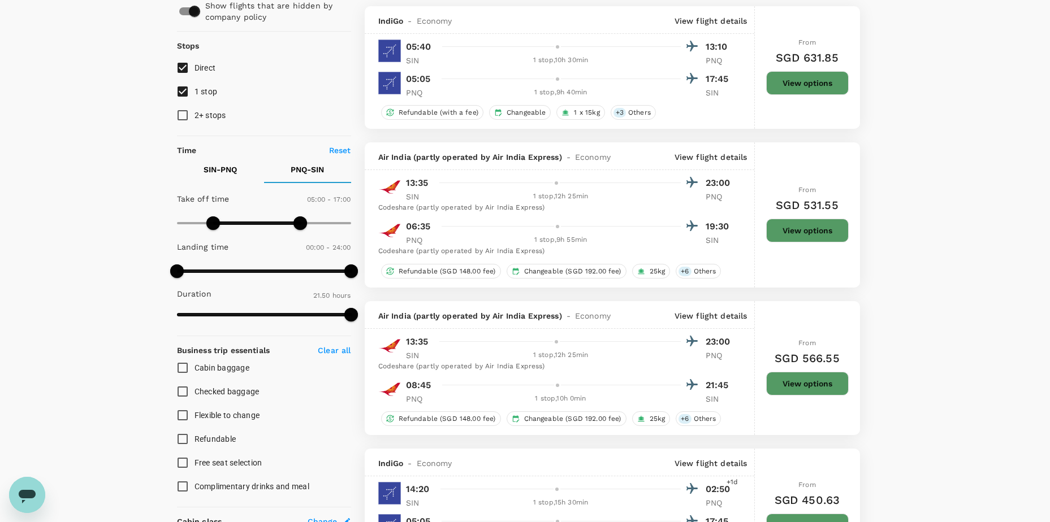
click at [182, 389] on input "Checked baggage" at bounding box center [183, 392] width 24 height 24
checkbox input "true"
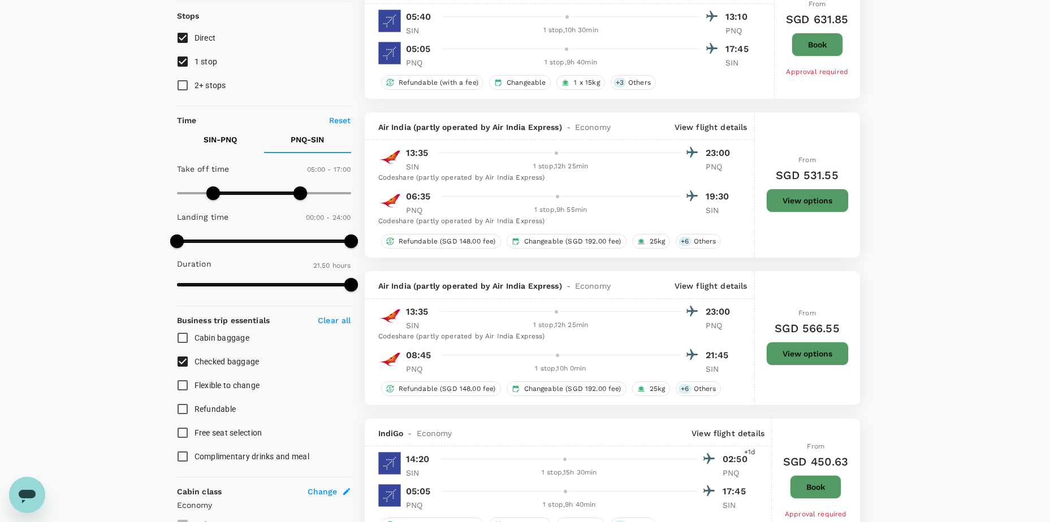
scroll to position [170, 0]
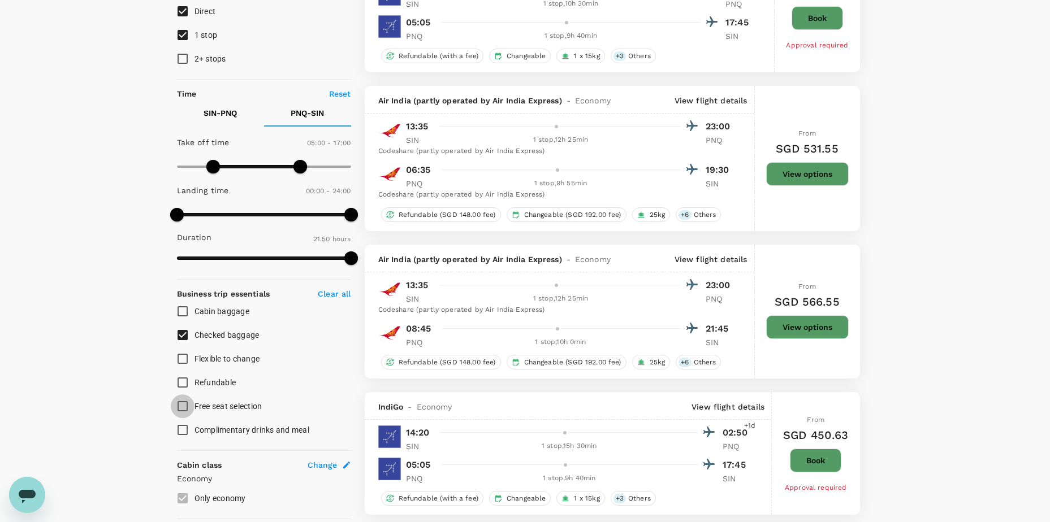
click at [180, 406] on input "Free seat selection" at bounding box center [183, 407] width 24 height 24
checkbox input "true"
click at [183, 358] on input "Flexible to change" at bounding box center [183, 359] width 24 height 24
checkbox input "true"
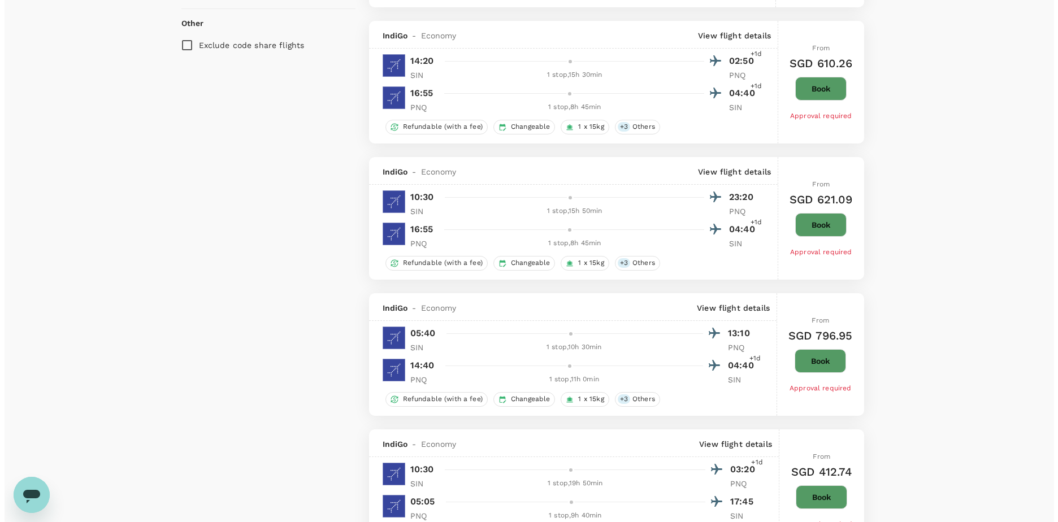
scroll to position [791, 0]
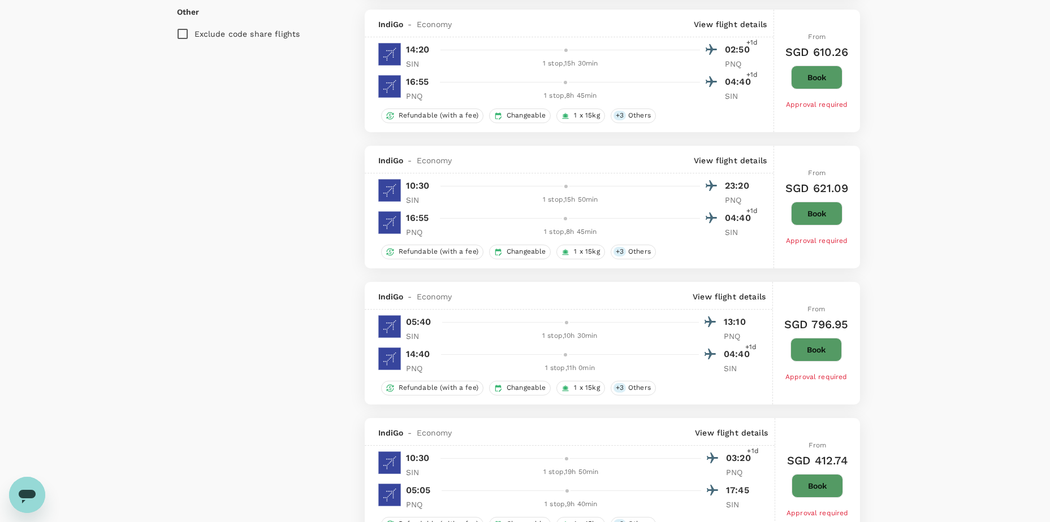
click at [724, 301] on p "View flight details" at bounding box center [728, 296] width 73 height 11
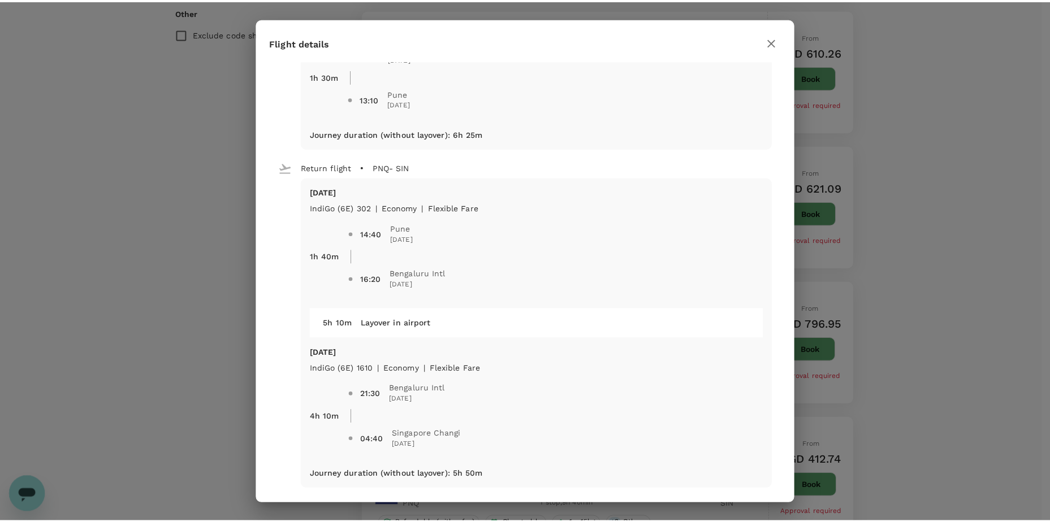
scroll to position [252, 0]
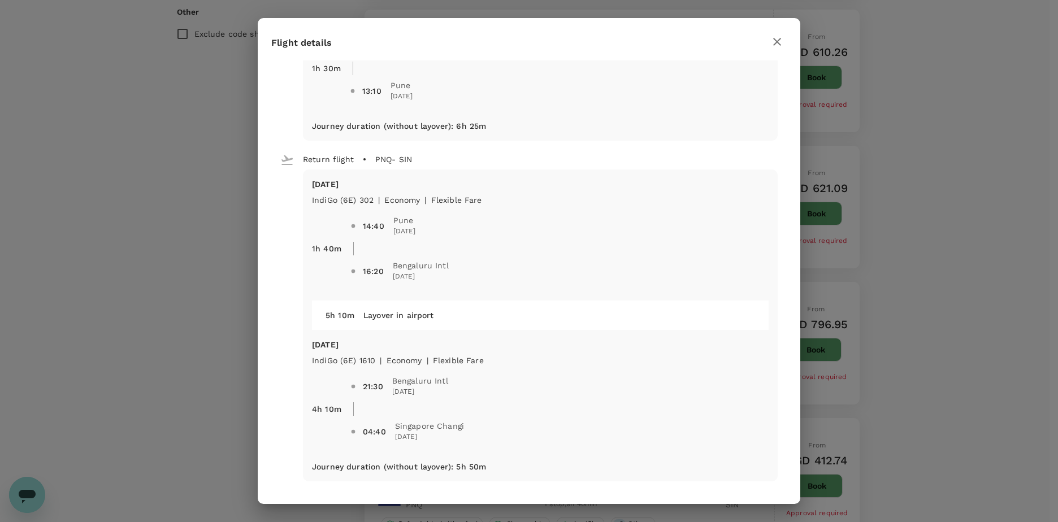
click at [778, 46] on icon "button" at bounding box center [777, 42] width 14 height 14
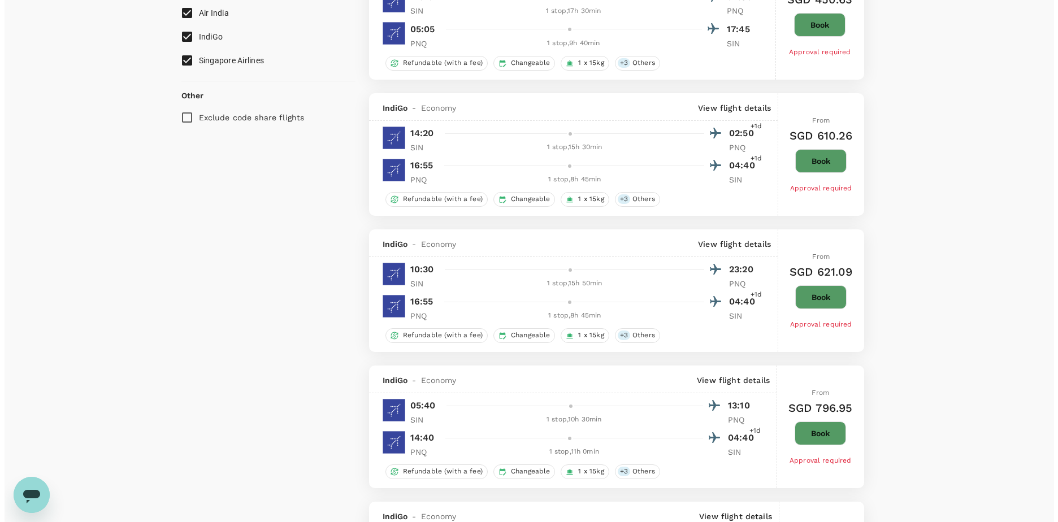
scroll to position [678, 0]
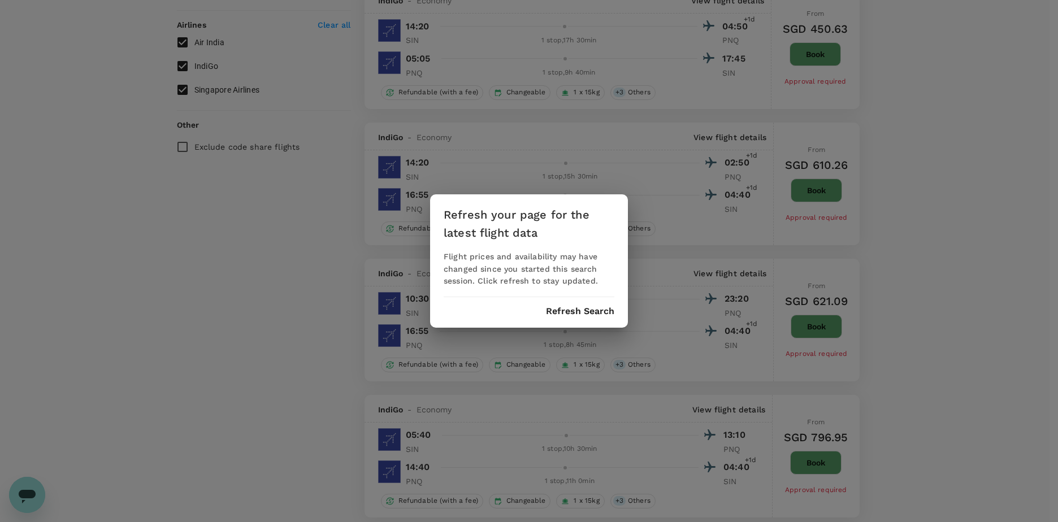
click at [565, 314] on button "Refresh Search" at bounding box center [580, 311] width 68 height 10
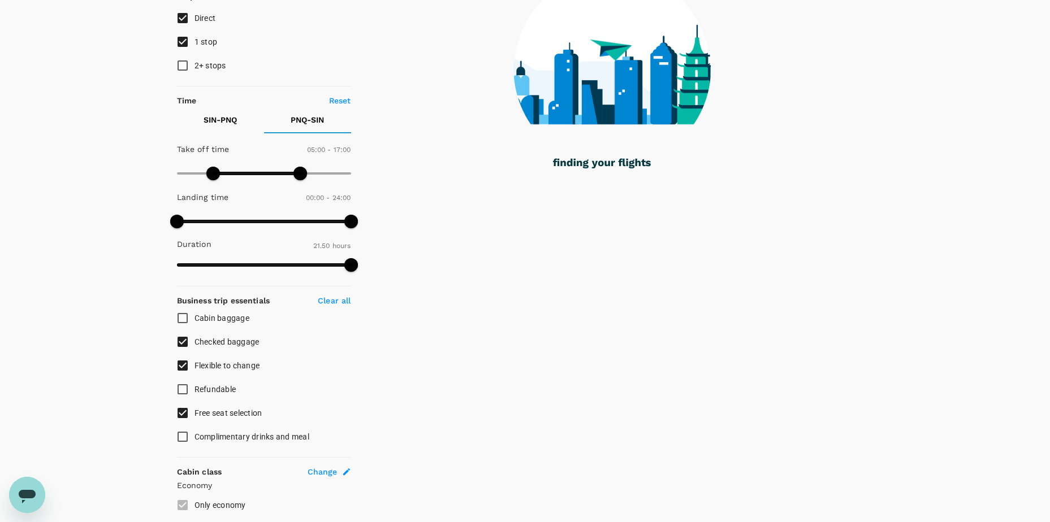
scroll to position [170, 0]
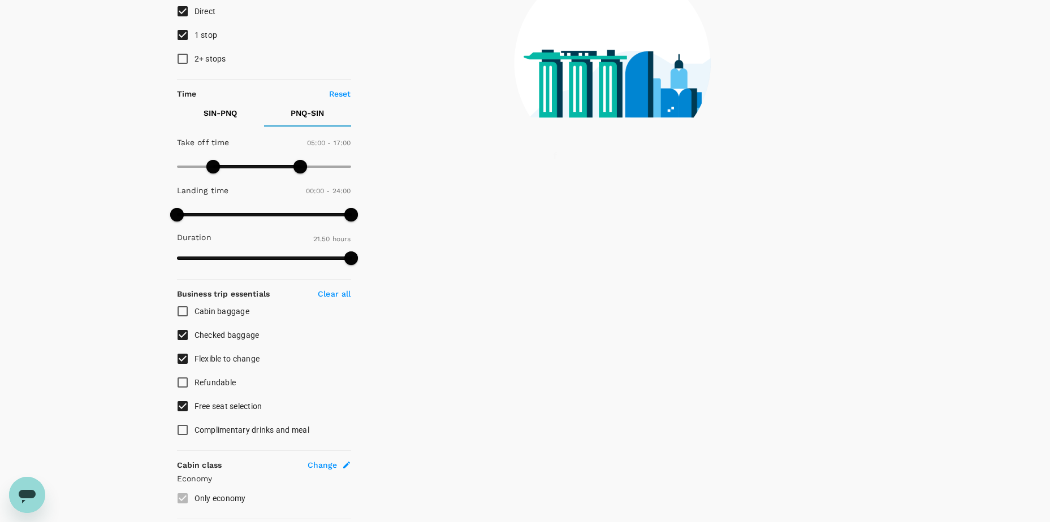
type input "1310"
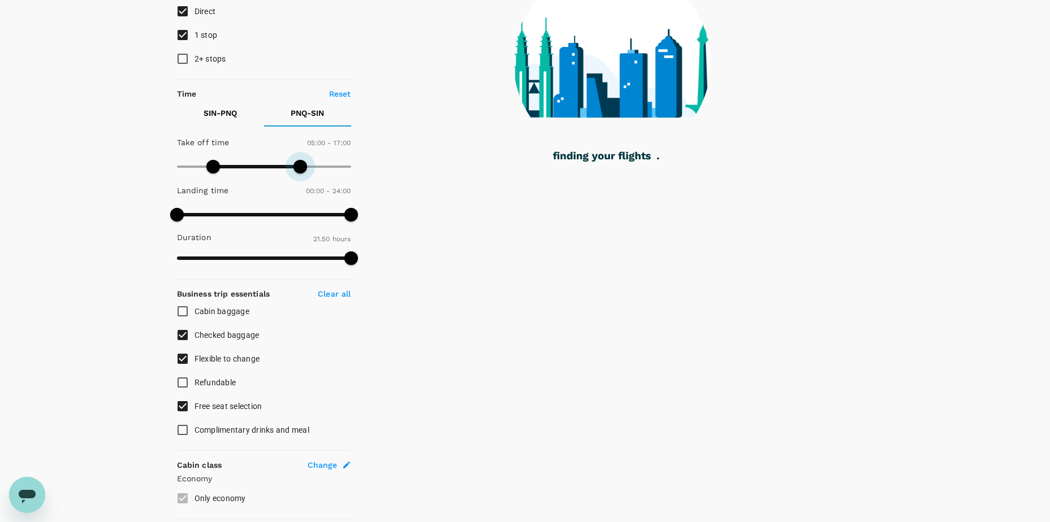
click at [300, 170] on span at bounding box center [300, 167] width 14 height 14
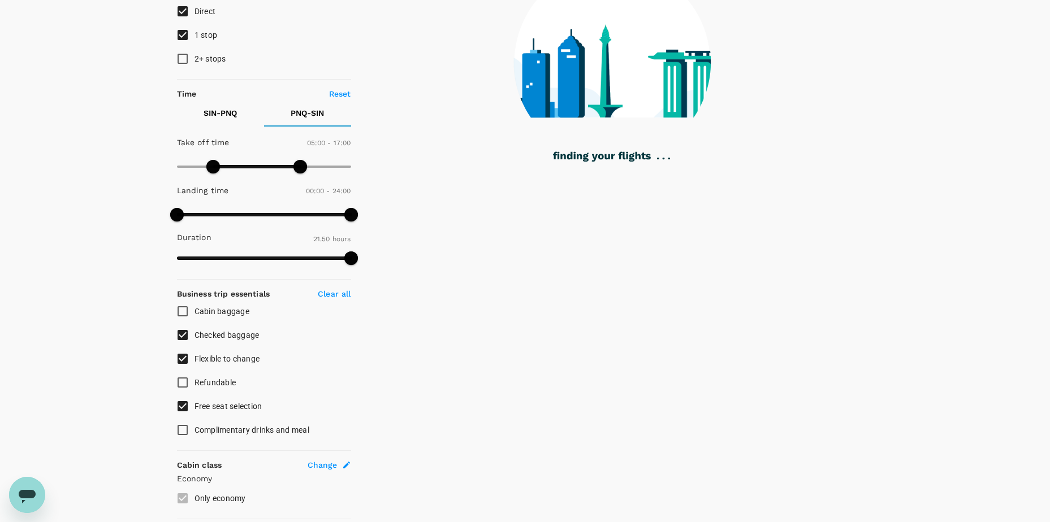
click at [99, 200] on div "Your Flight Details SIN - PNQ [DATE] PNQ - SIN [DATE] 1 traveller Economy seats…" at bounding box center [525, 265] width 1050 height 793
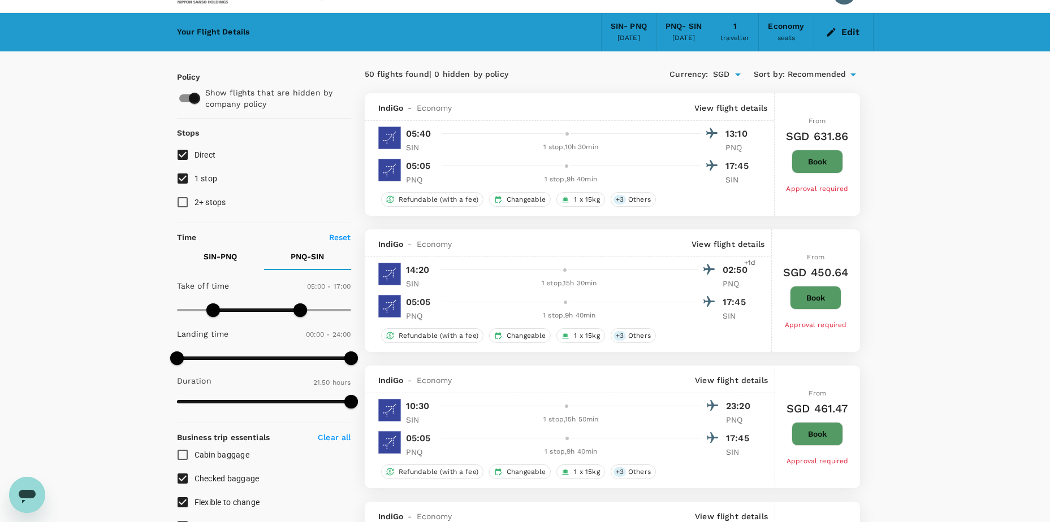
scroll to position [0, 0]
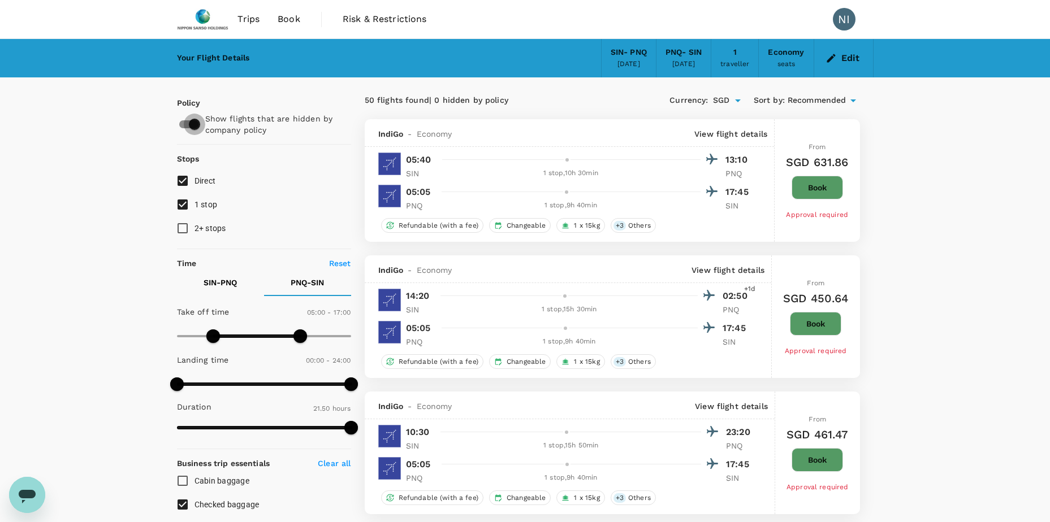
click at [192, 126] on input "checkbox" at bounding box center [194, 124] width 64 height 21
checkbox input "false"
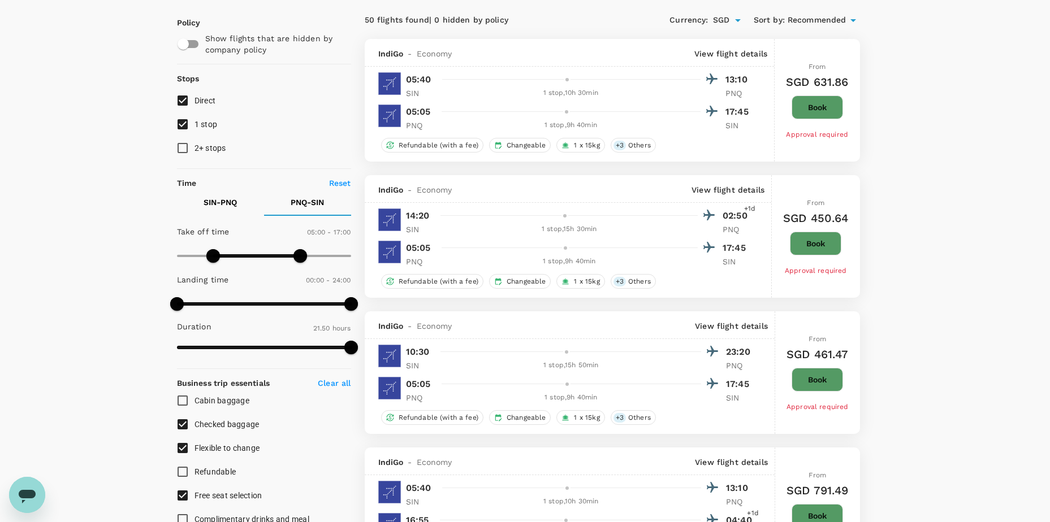
scroll to position [57, 0]
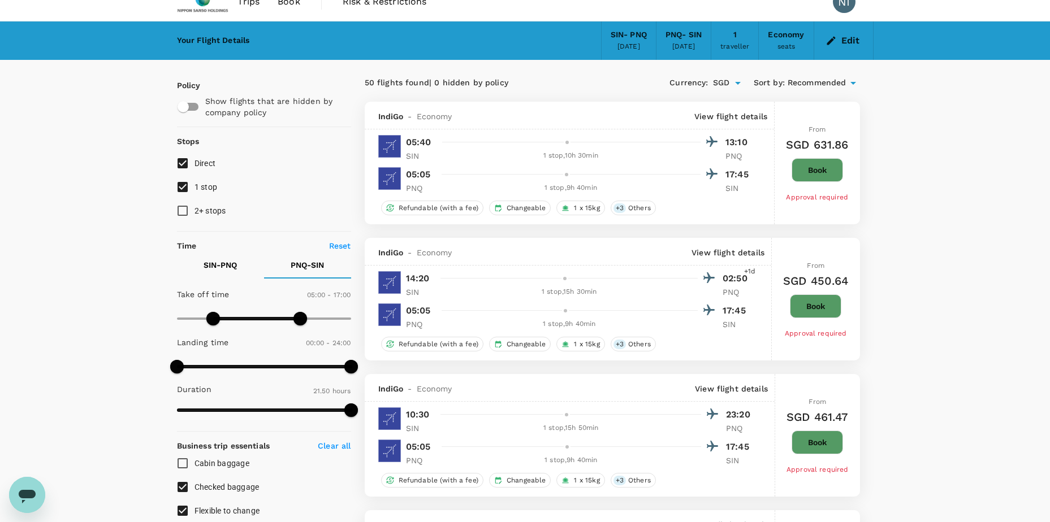
scroll to position [0, 0]
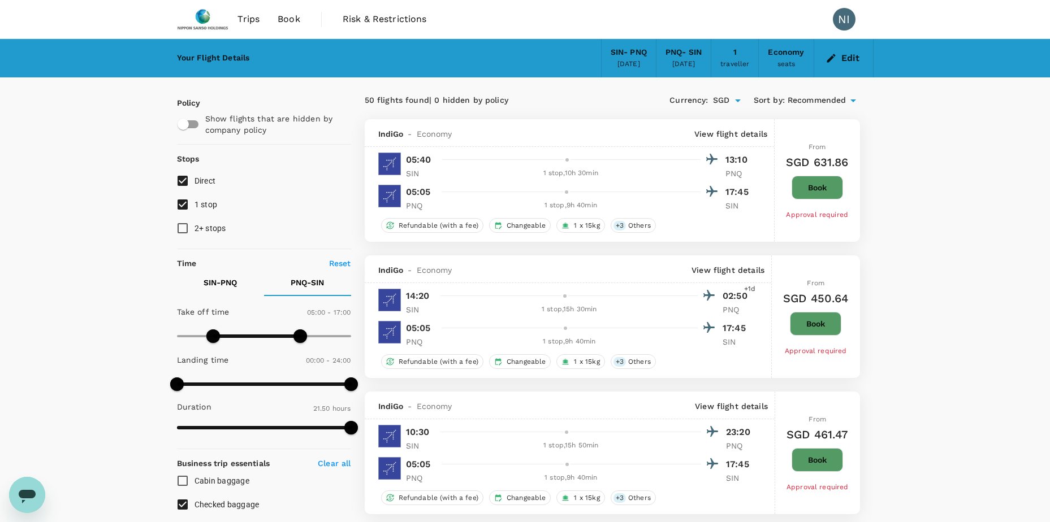
click at [684, 61] on div "[DATE]" at bounding box center [683, 64] width 23 height 11
click at [830, 55] on icon "button" at bounding box center [830, 58] width 11 height 11
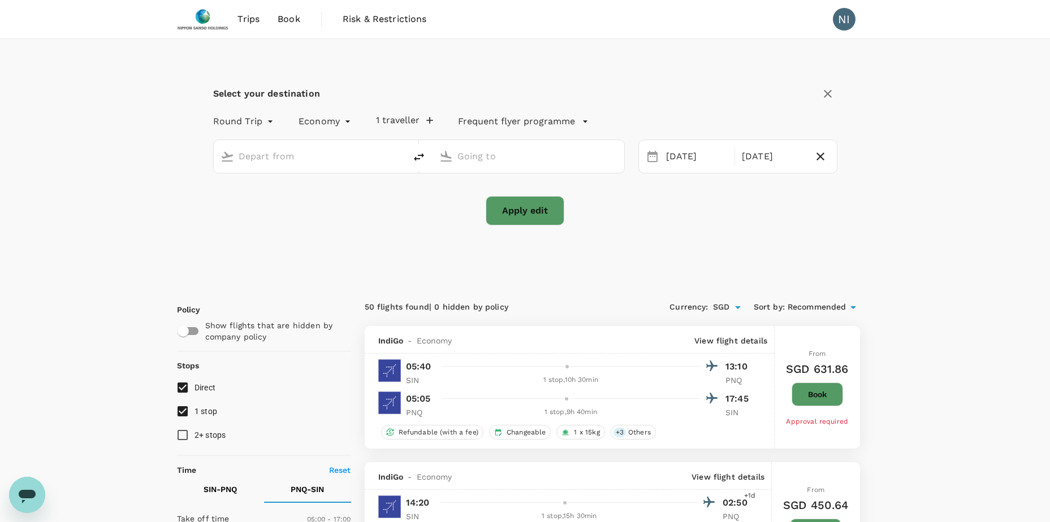
type input "Singapore Changi (SIN)"
type input "Pune (PNQ)"
click at [750, 159] on div "[DATE]" at bounding box center [772, 157] width 71 height 22
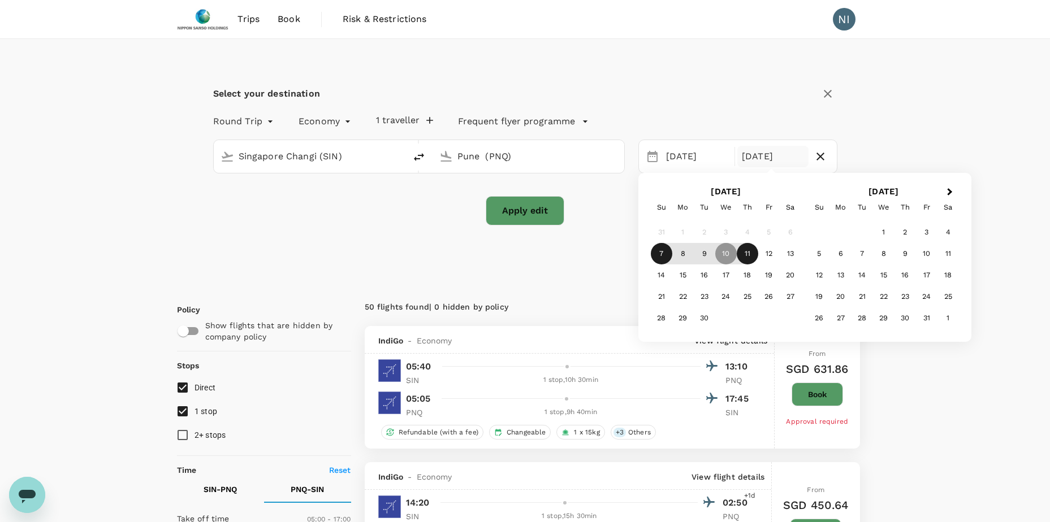
click at [748, 256] on div "11" at bounding box center [747, 253] width 21 height 21
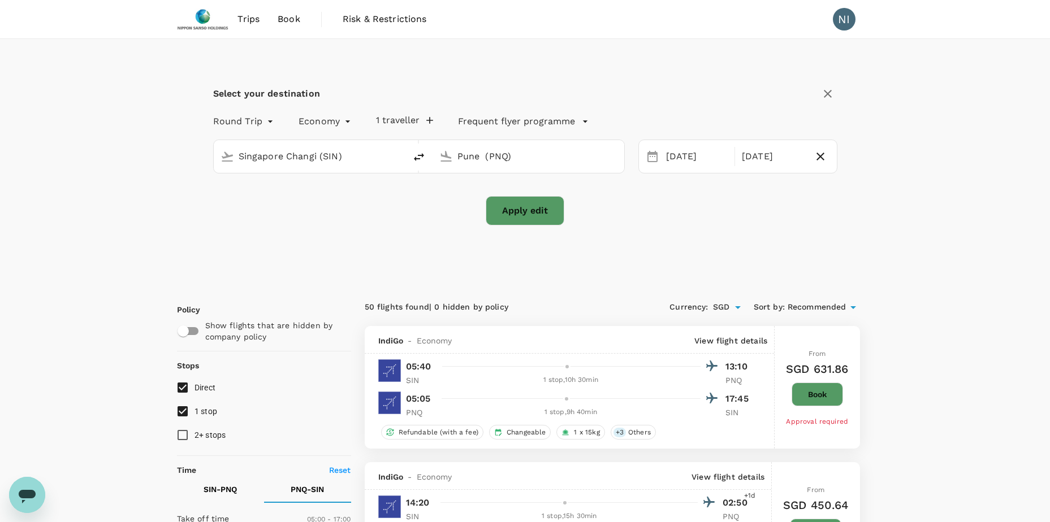
click at [545, 215] on button "Apply edit" at bounding box center [525, 210] width 79 height 29
checkbox input "false"
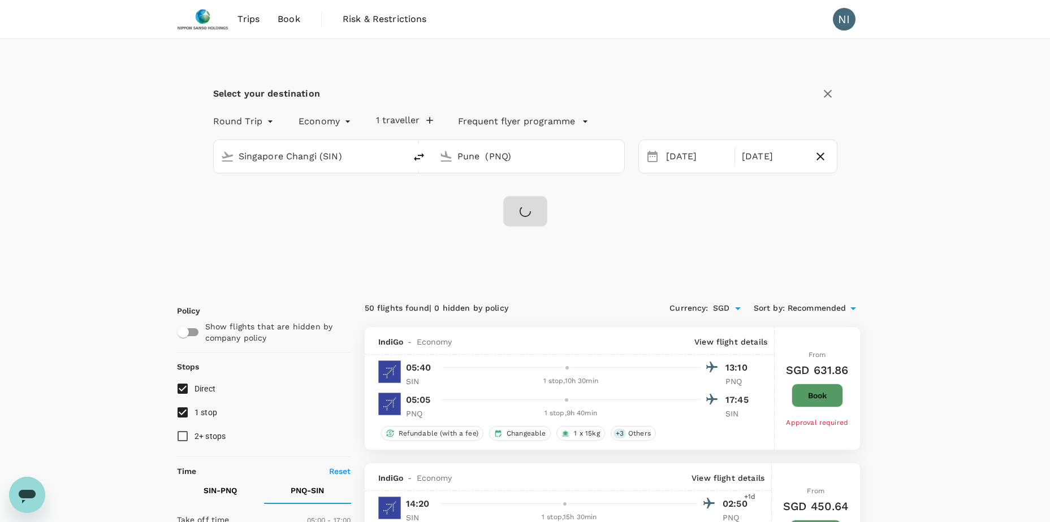
checkbox input "false"
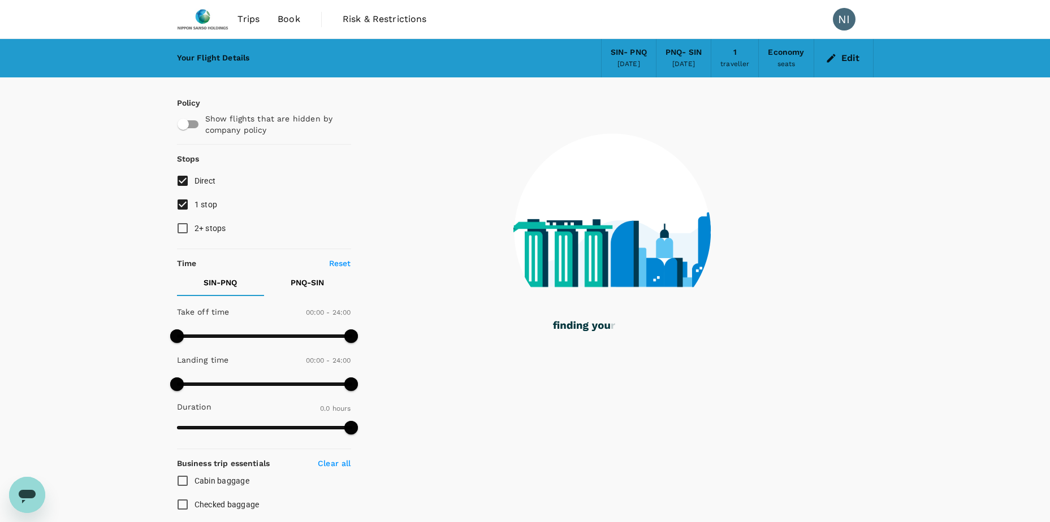
checkbox input "true"
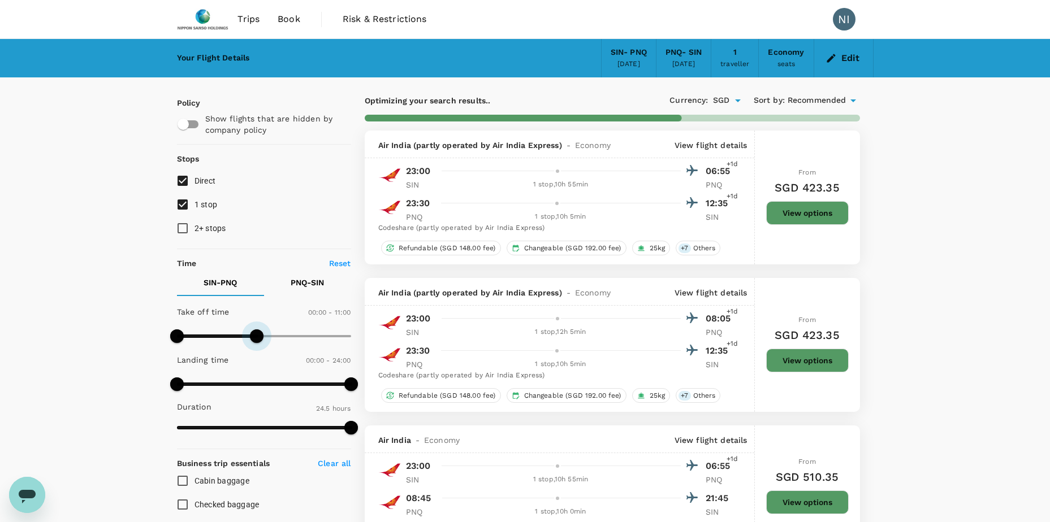
drag, startPoint x: 356, startPoint y: 336, endPoint x: 257, endPoint y: 335, distance: 99.5
click at [257, 335] on span at bounding box center [257, 337] width 14 height 14
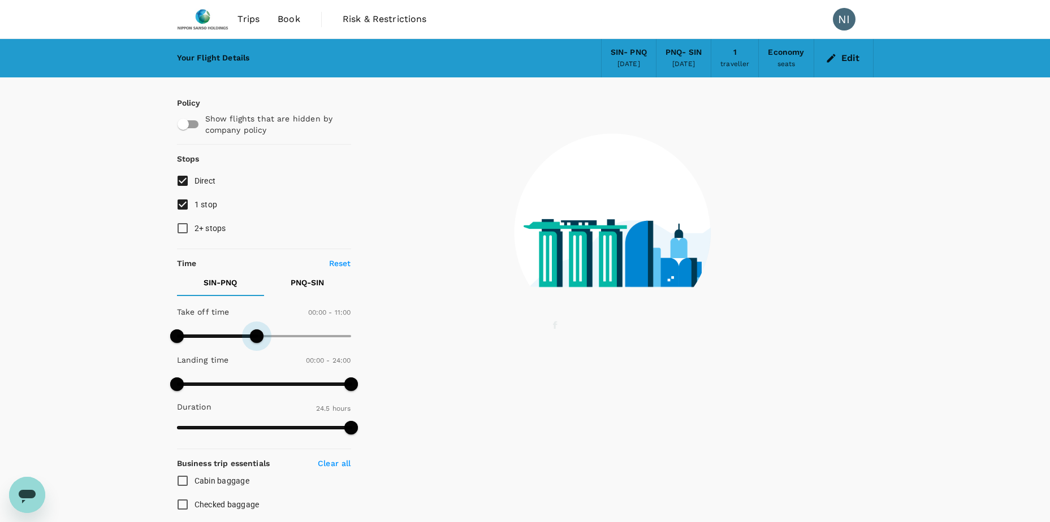
type input "720"
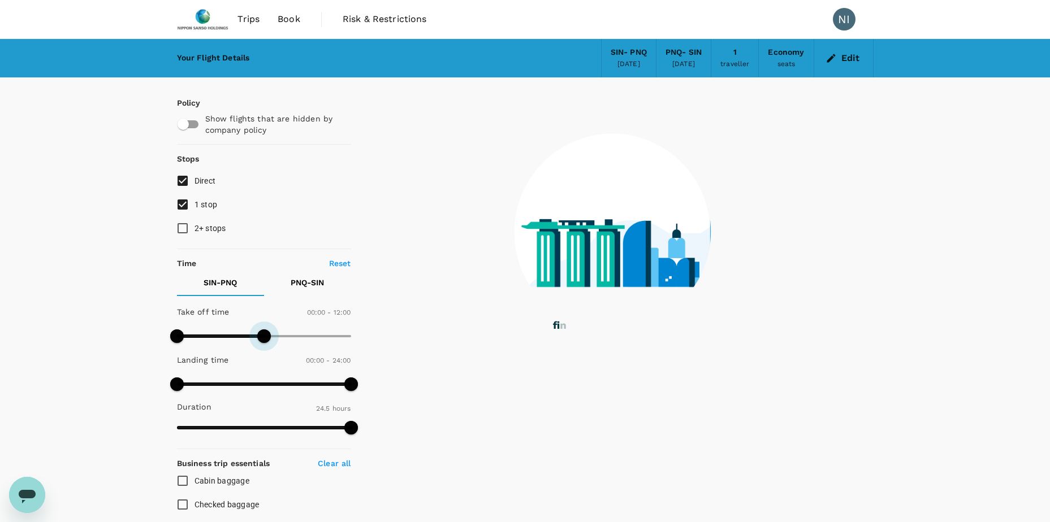
click at [262, 335] on span at bounding box center [264, 337] width 14 height 14
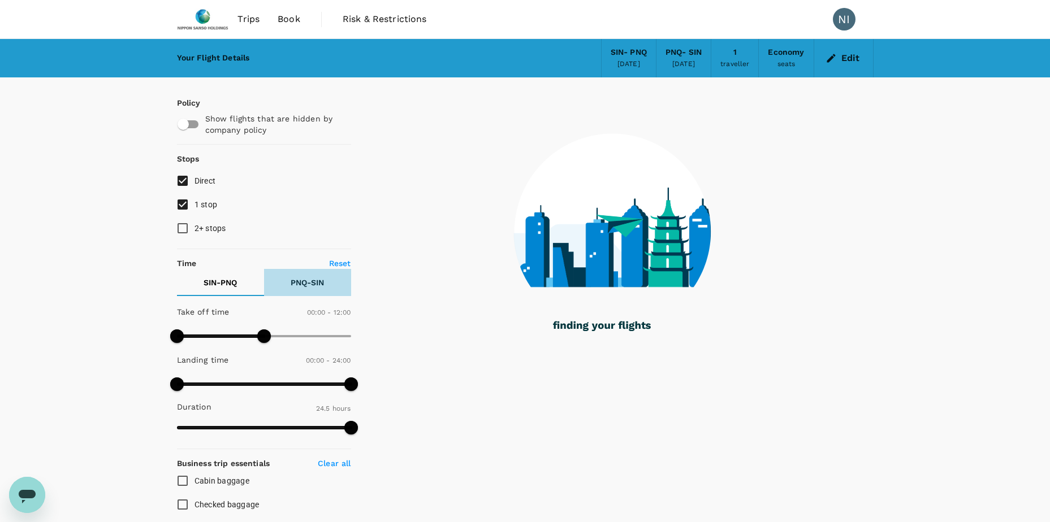
click at [306, 284] on p "PNQ - SIN" at bounding box center [307, 282] width 33 height 11
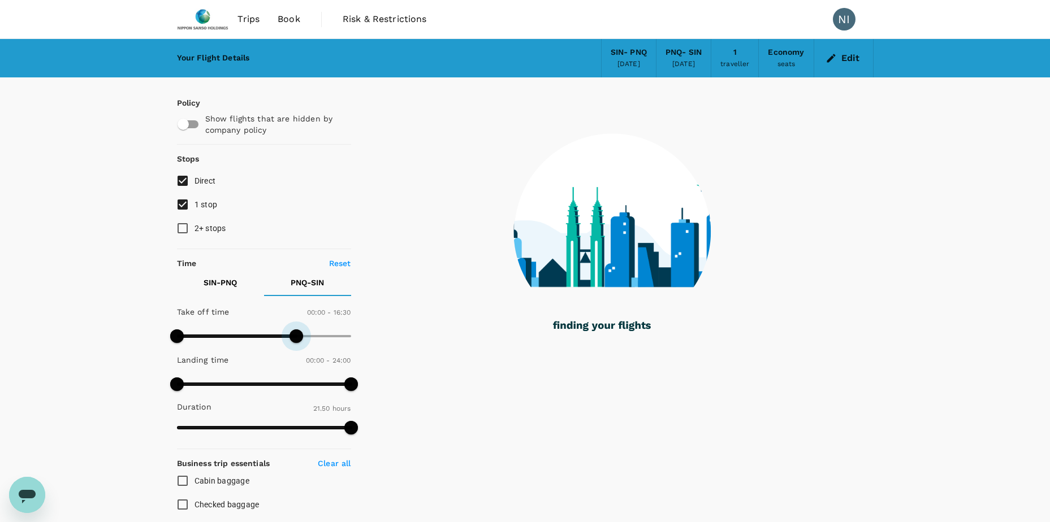
type input "960"
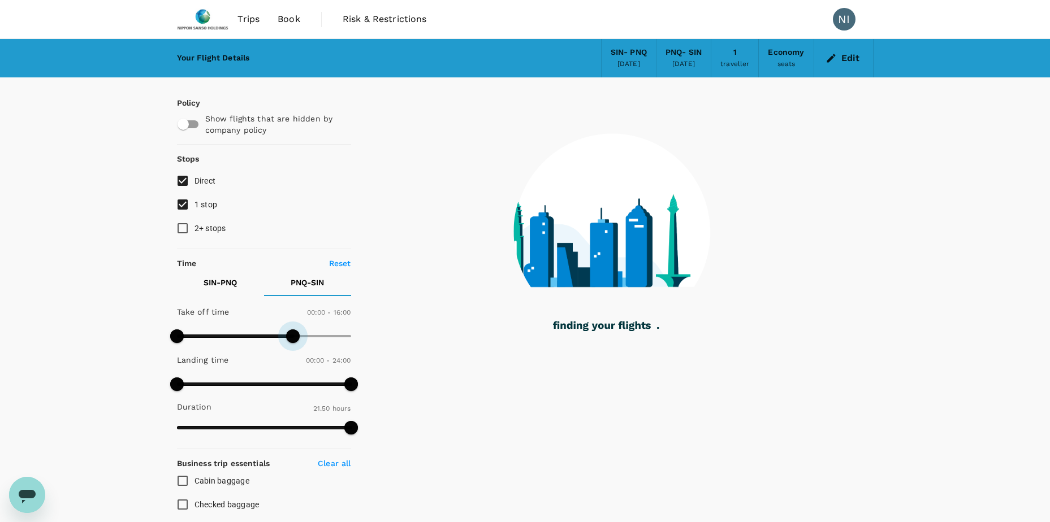
drag, startPoint x: 348, startPoint y: 336, endPoint x: 292, endPoint y: 341, distance: 56.2
click at [292, 341] on span at bounding box center [293, 337] width 14 height 14
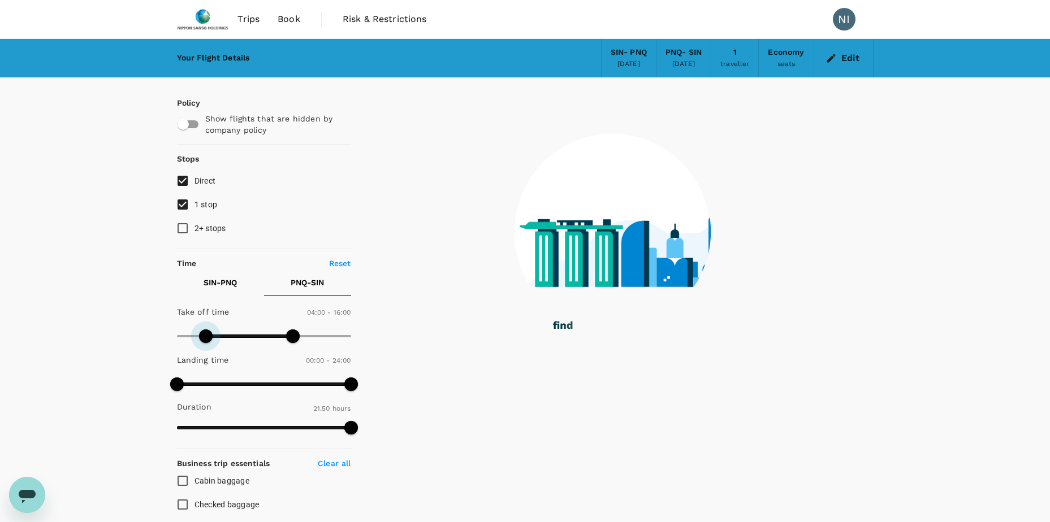
type input "270"
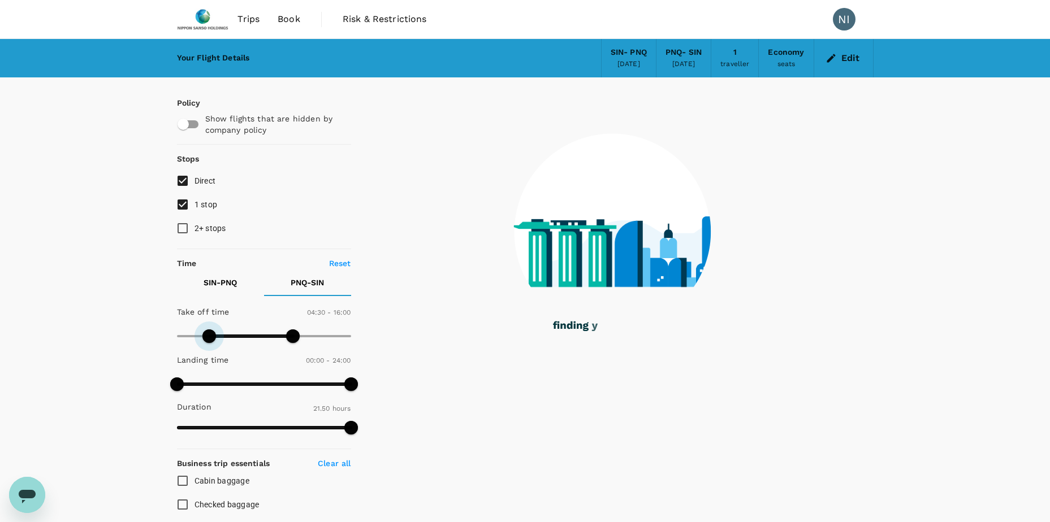
drag, startPoint x: 179, startPoint y: 335, endPoint x: 208, endPoint y: 334, distance: 29.4
click at [208, 334] on span at bounding box center [209, 337] width 14 height 14
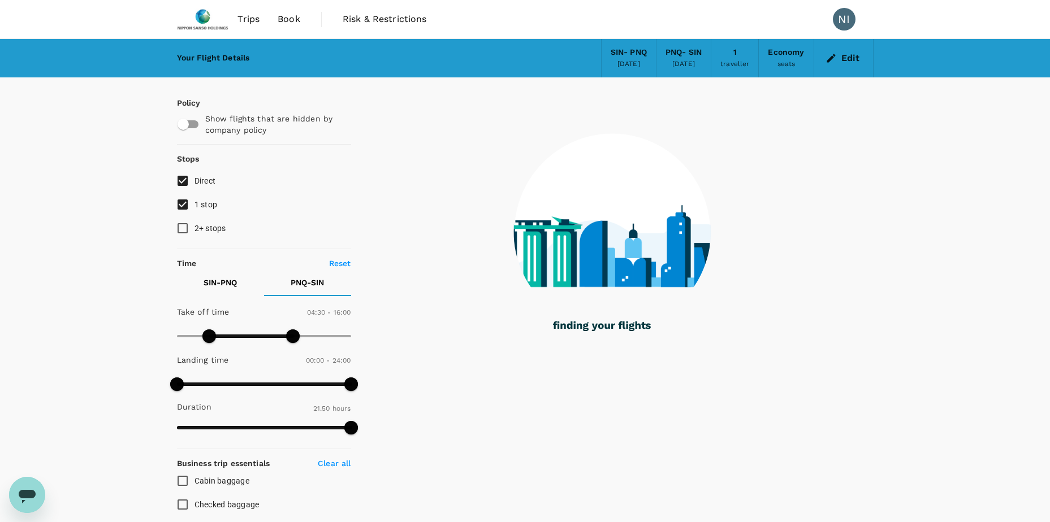
click at [105, 280] on div "Your Flight Details SIN - PNQ [DATE] PNQ - SIN [DATE] 1 traveller Economy seats…" at bounding box center [525, 435] width 1050 height 793
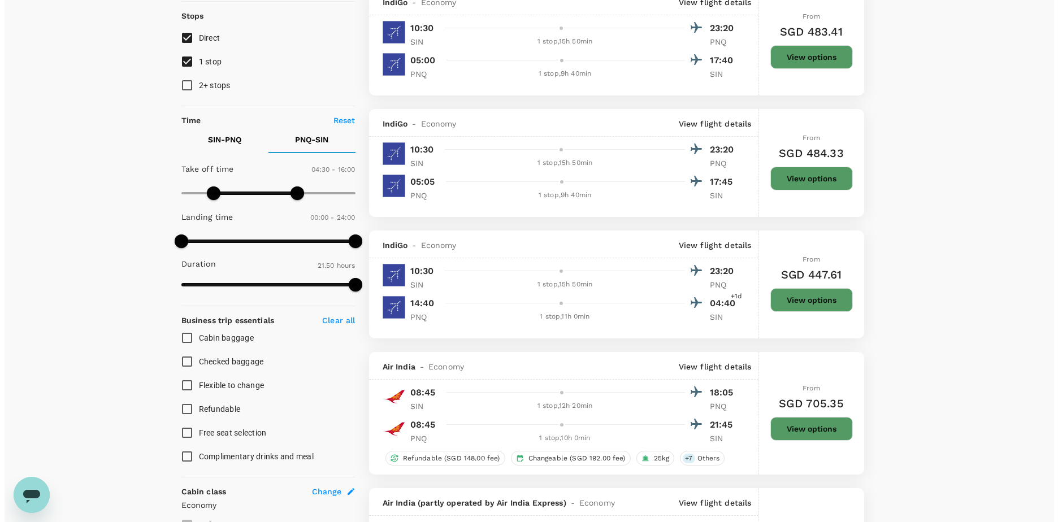
scroll to position [339, 0]
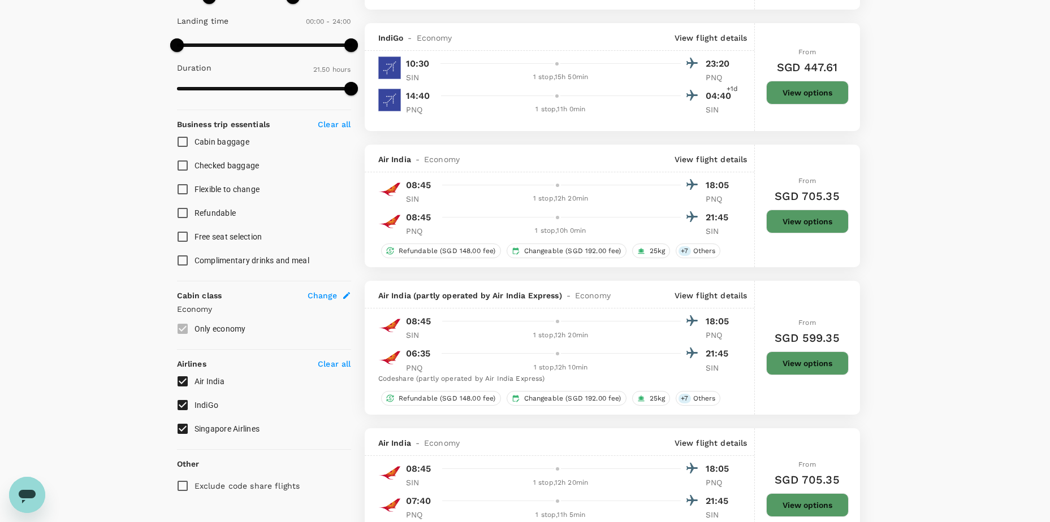
click at [720, 159] on p "View flight details" at bounding box center [710, 159] width 73 height 11
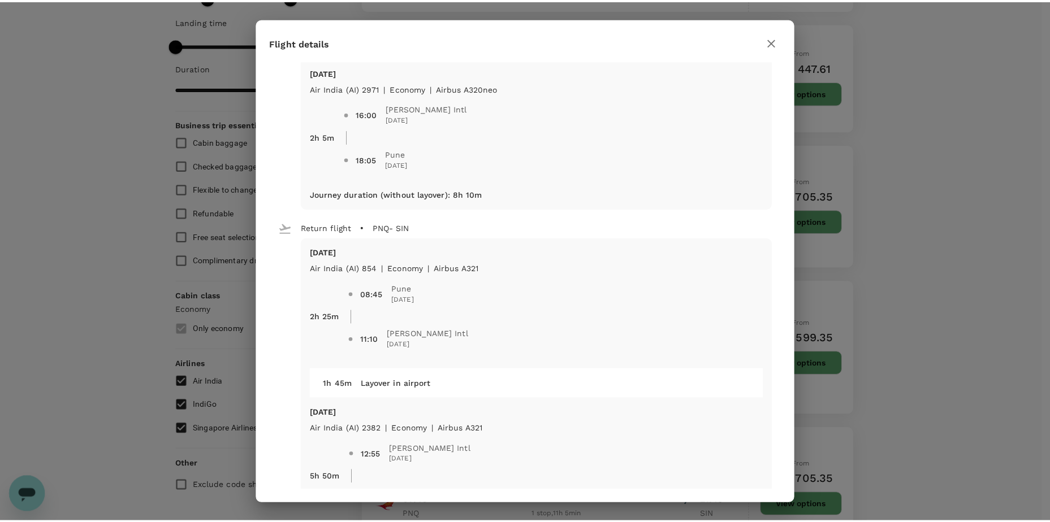
scroll to position [226, 0]
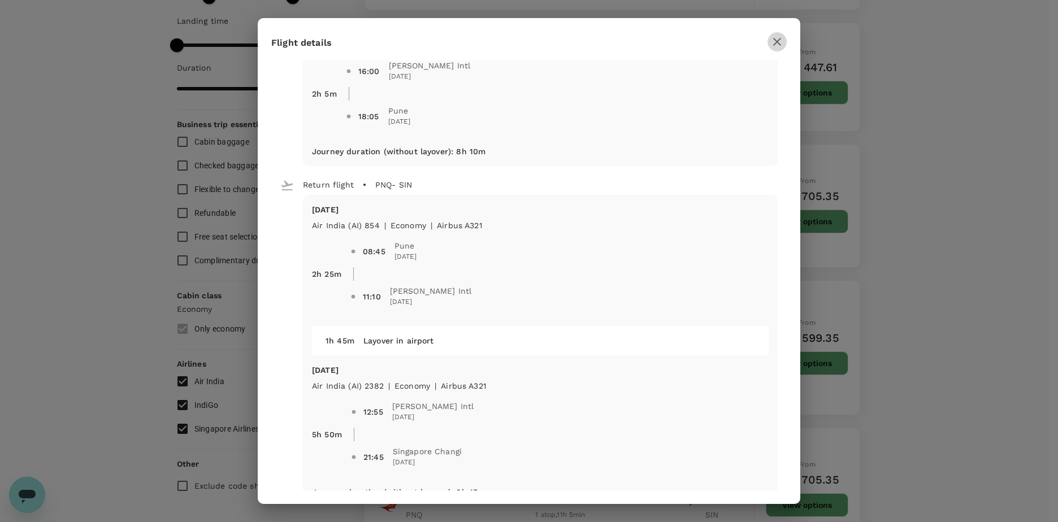
click at [785, 44] on button "button" at bounding box center [777, 41] width 19 height 19
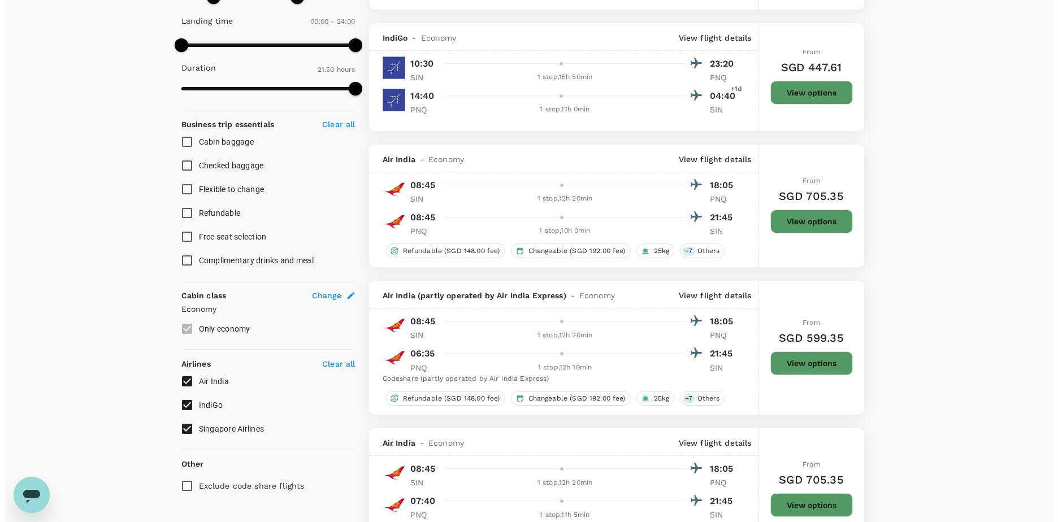
scroll to position [396, 0]
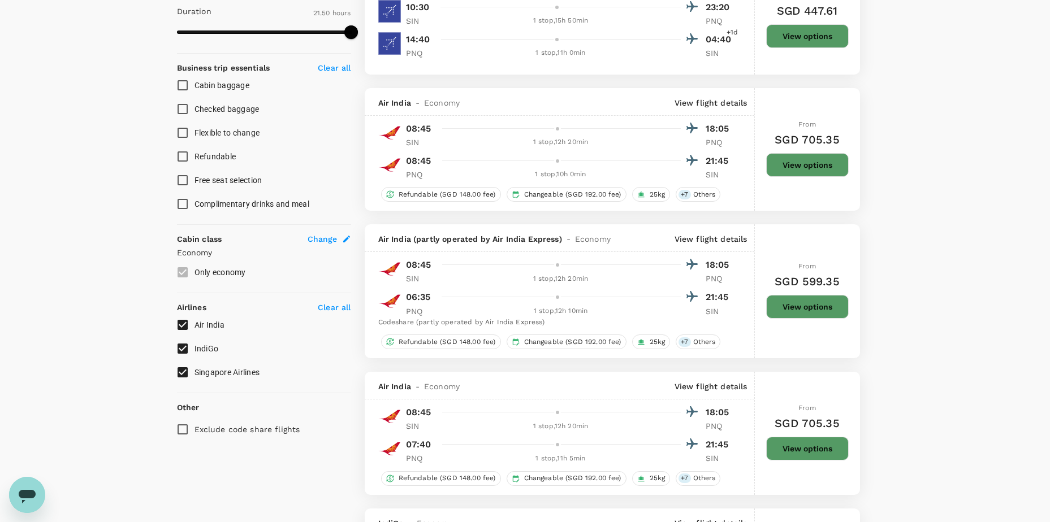
click at [692, 385] on p "View flight details" at bounding box center [710, 386] width 73 height 11
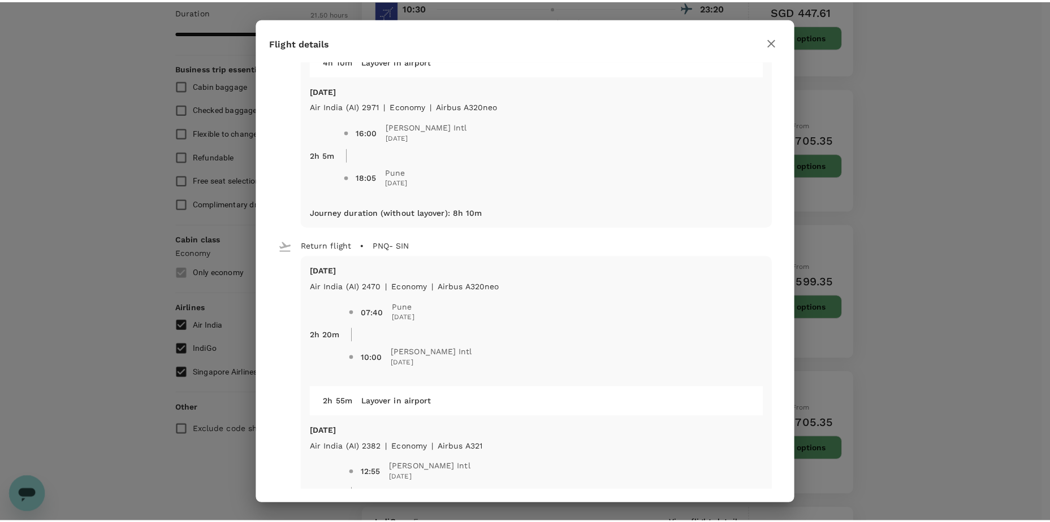
scroll to position [170, 0]
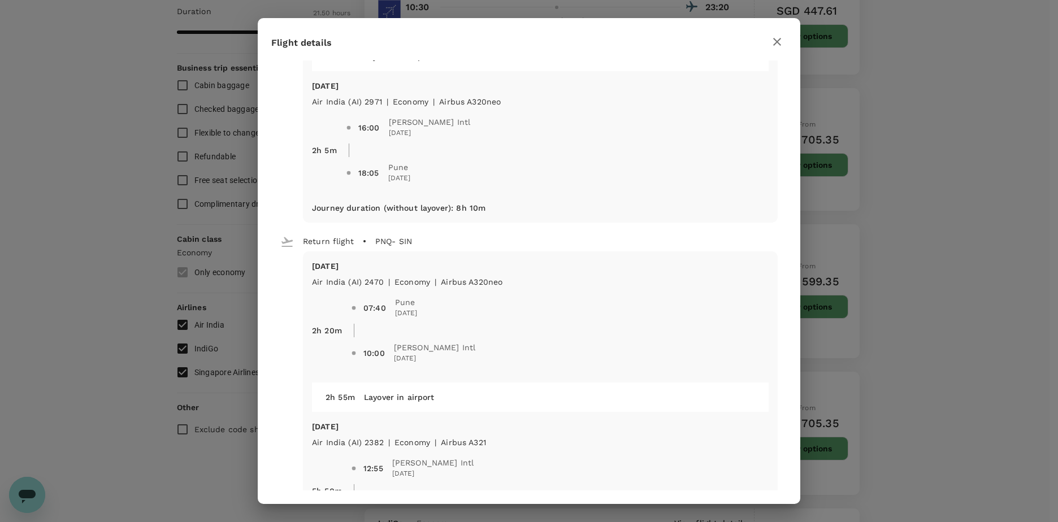
click at [774, 37] on icon "button" at bounding box center [777, 42] width 14 height 14
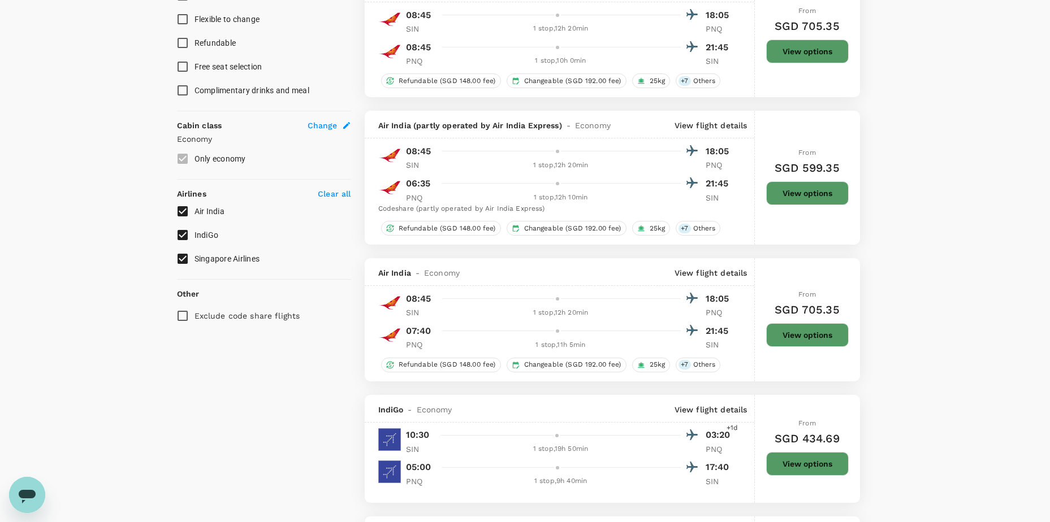
scroll to position [509, 0]
click at [689, 363] on span "Others" at bounding box center [705, 366] width 32 height 10
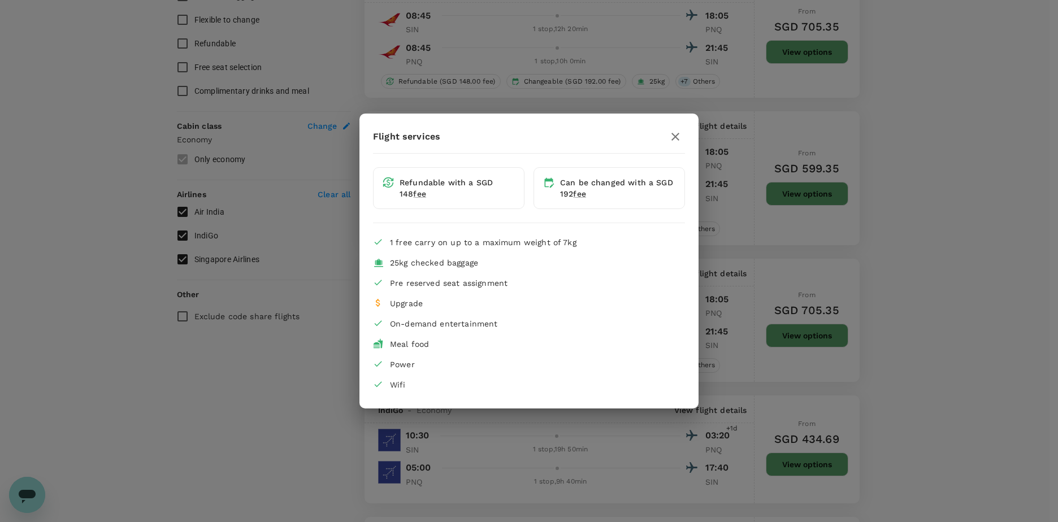
click at [682, 136] on button "button" at bounding box center [675, 136] width 19 height 19
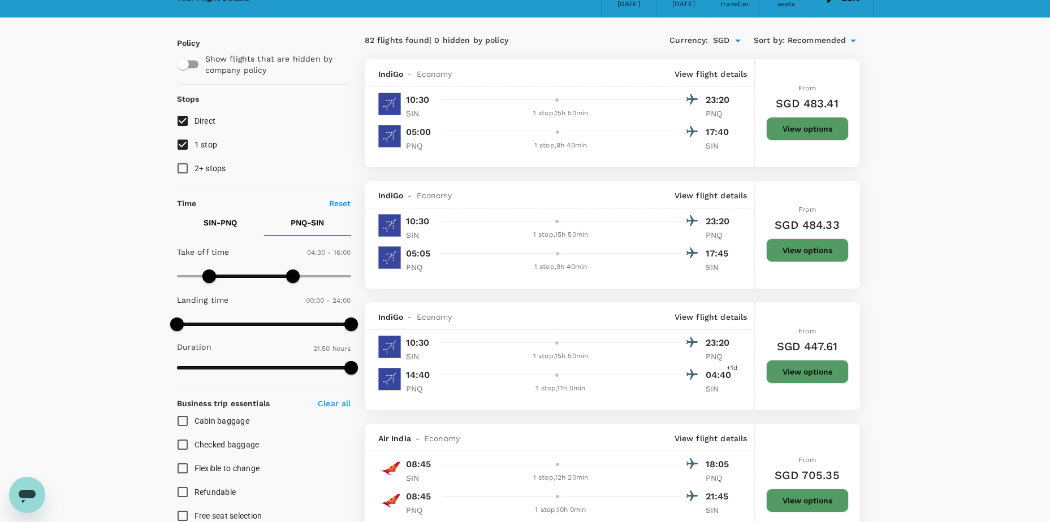
scroll to position [0, 0]
